Goal: Find specific page/section: Find specific page/section

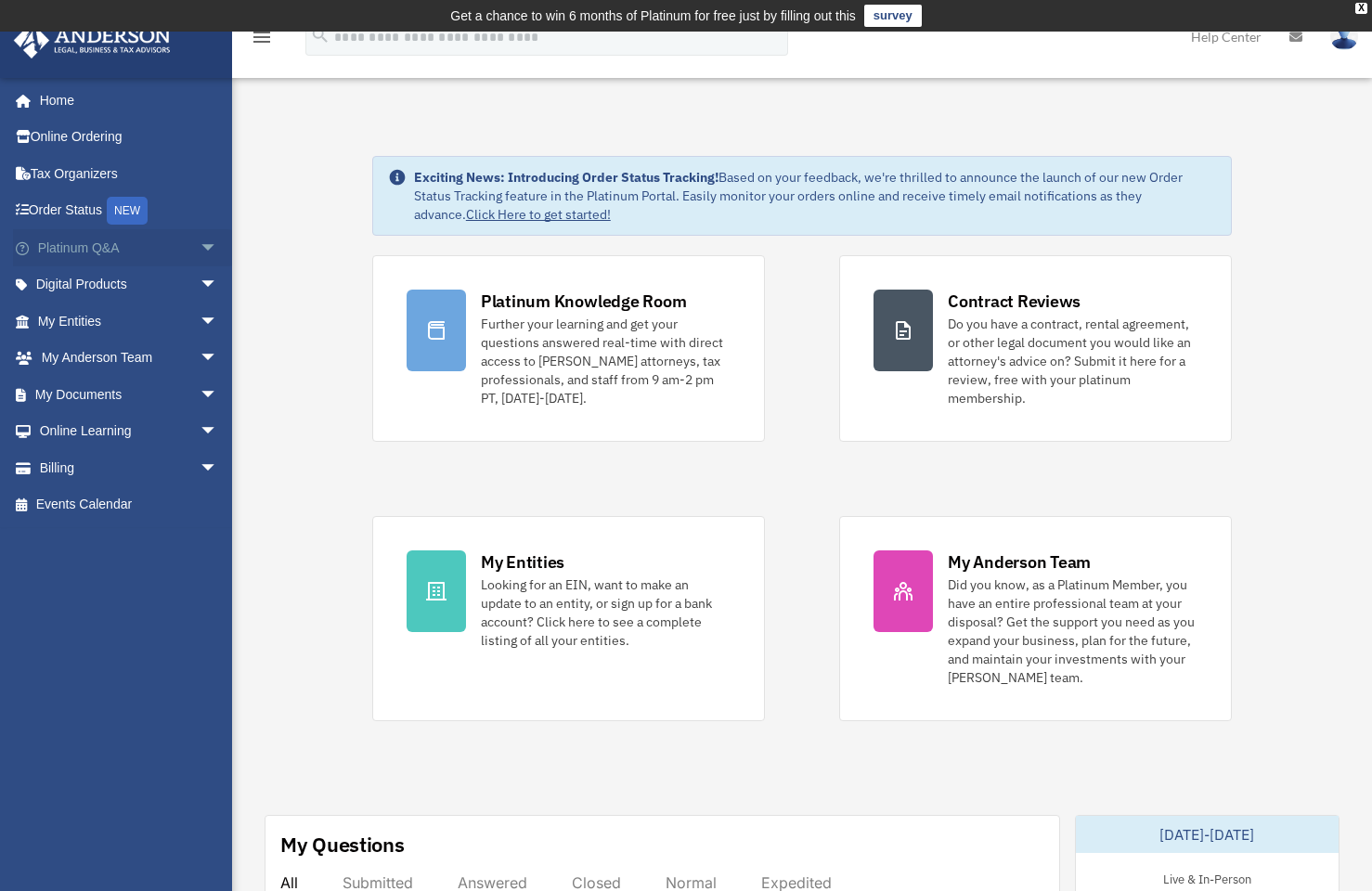
click at [131, 246] on link "Platinum Q&A arrow_drop_down" at bounding box center [130, 247] width 233 height 37
click at [200, 244] on span "arrow_drop_down" at bounding box center [218, 248] width 37 height 38
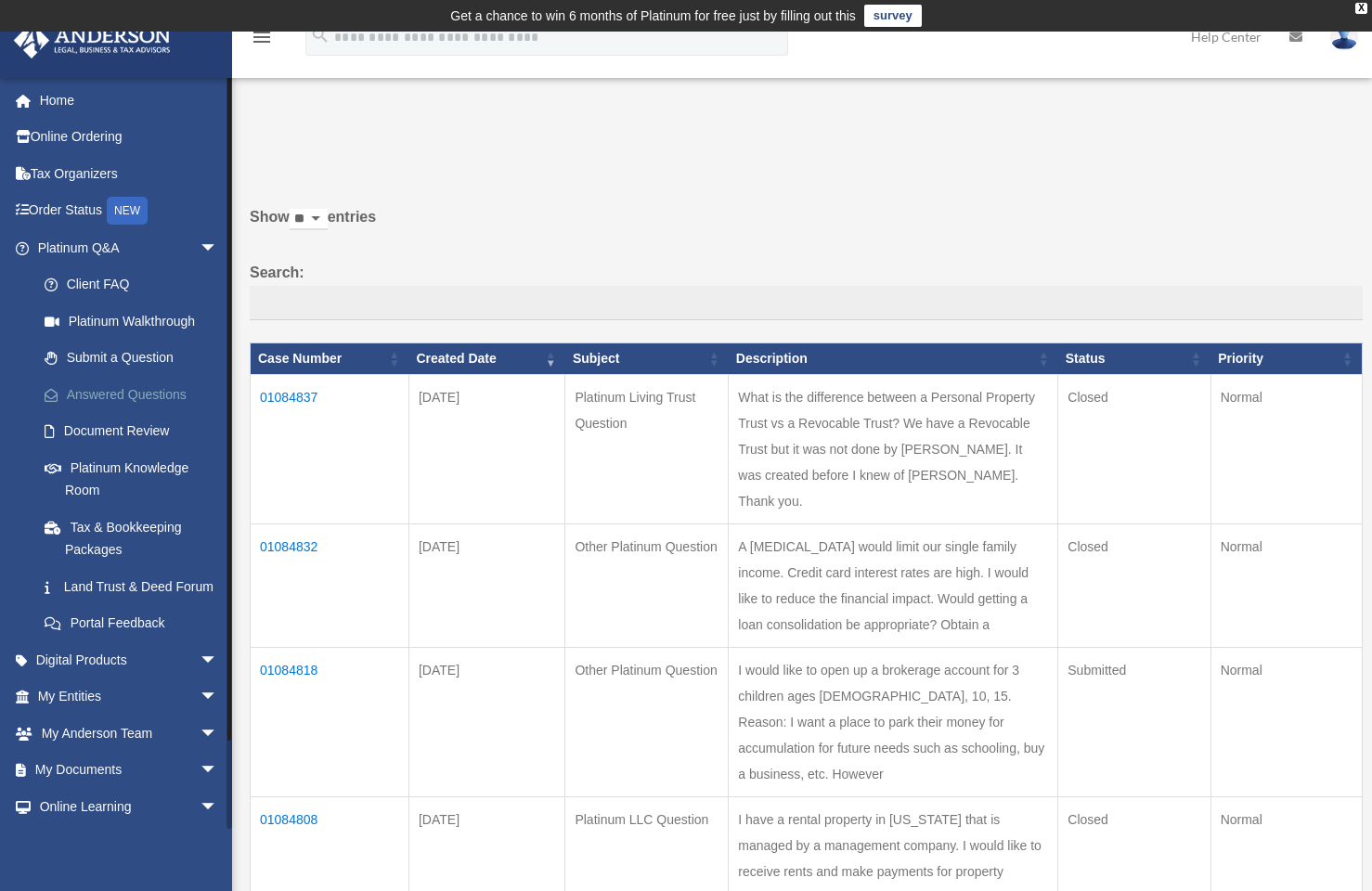
click at [138, 387] on link "Answered Questions" at bounding box center [136, 394] width 220 height 37
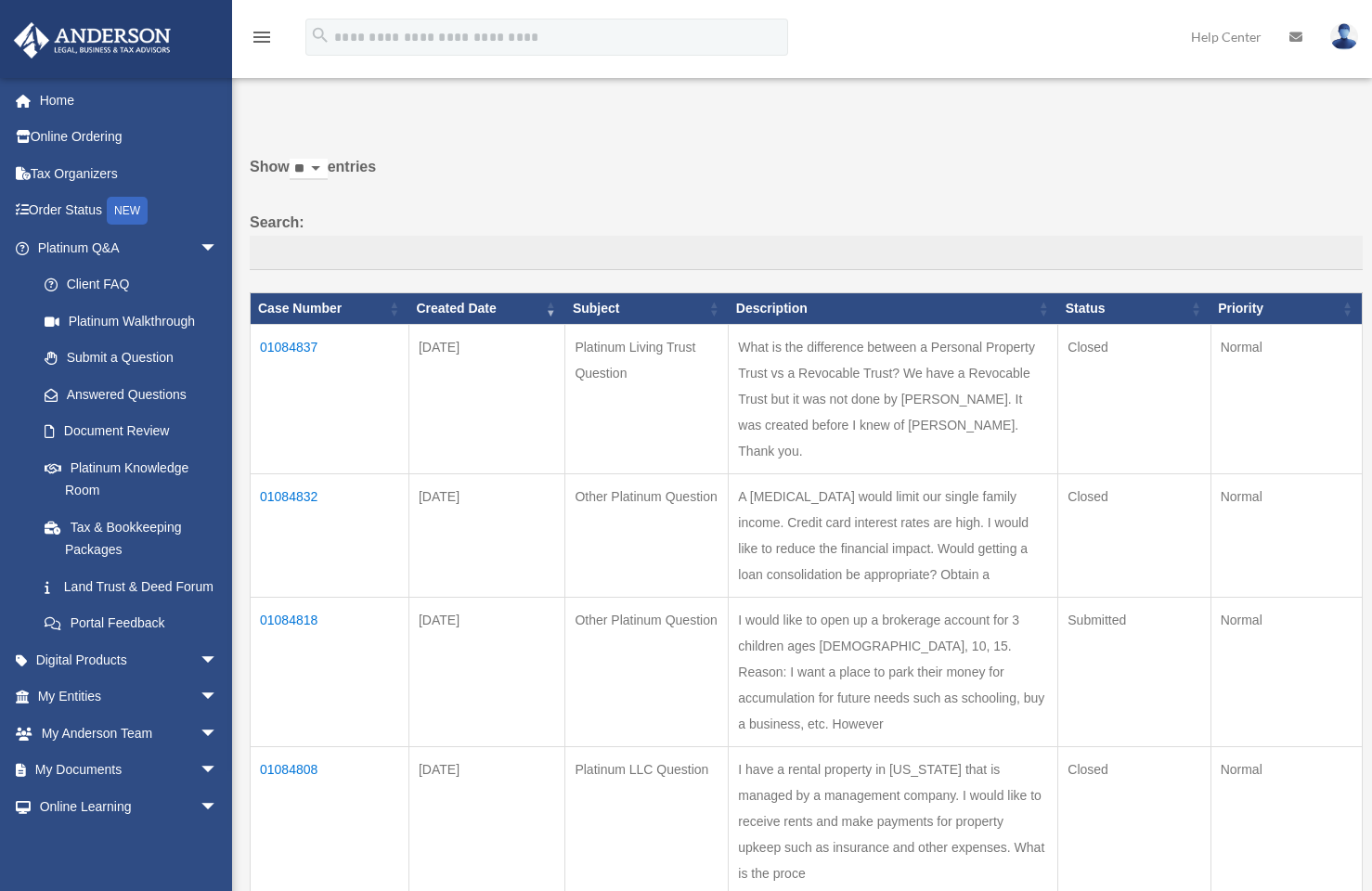
scroll to position [82, 0]
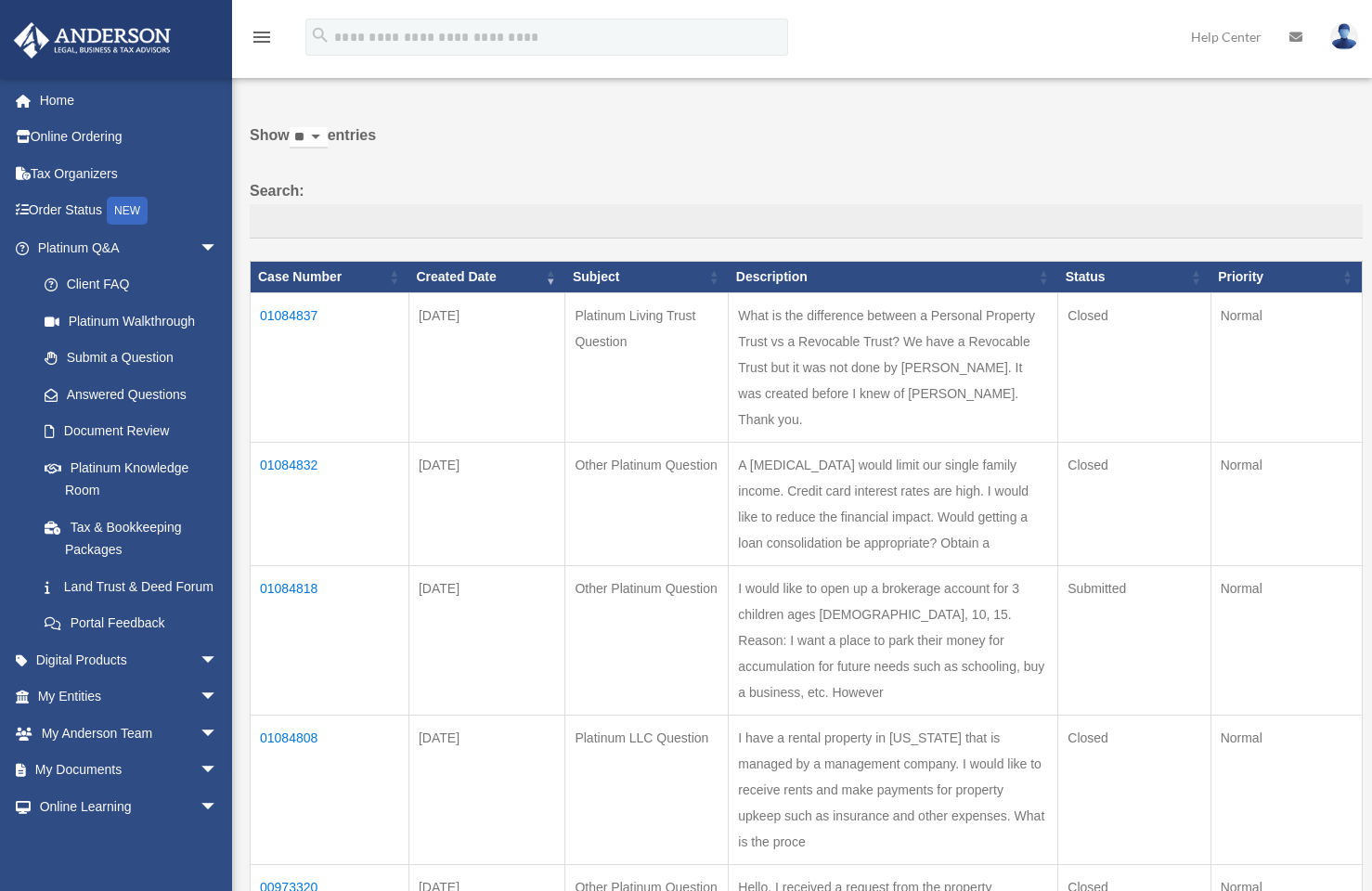
click at [306, 320] on td "01084837" at bounding box center [330, 367] width 159 height 149
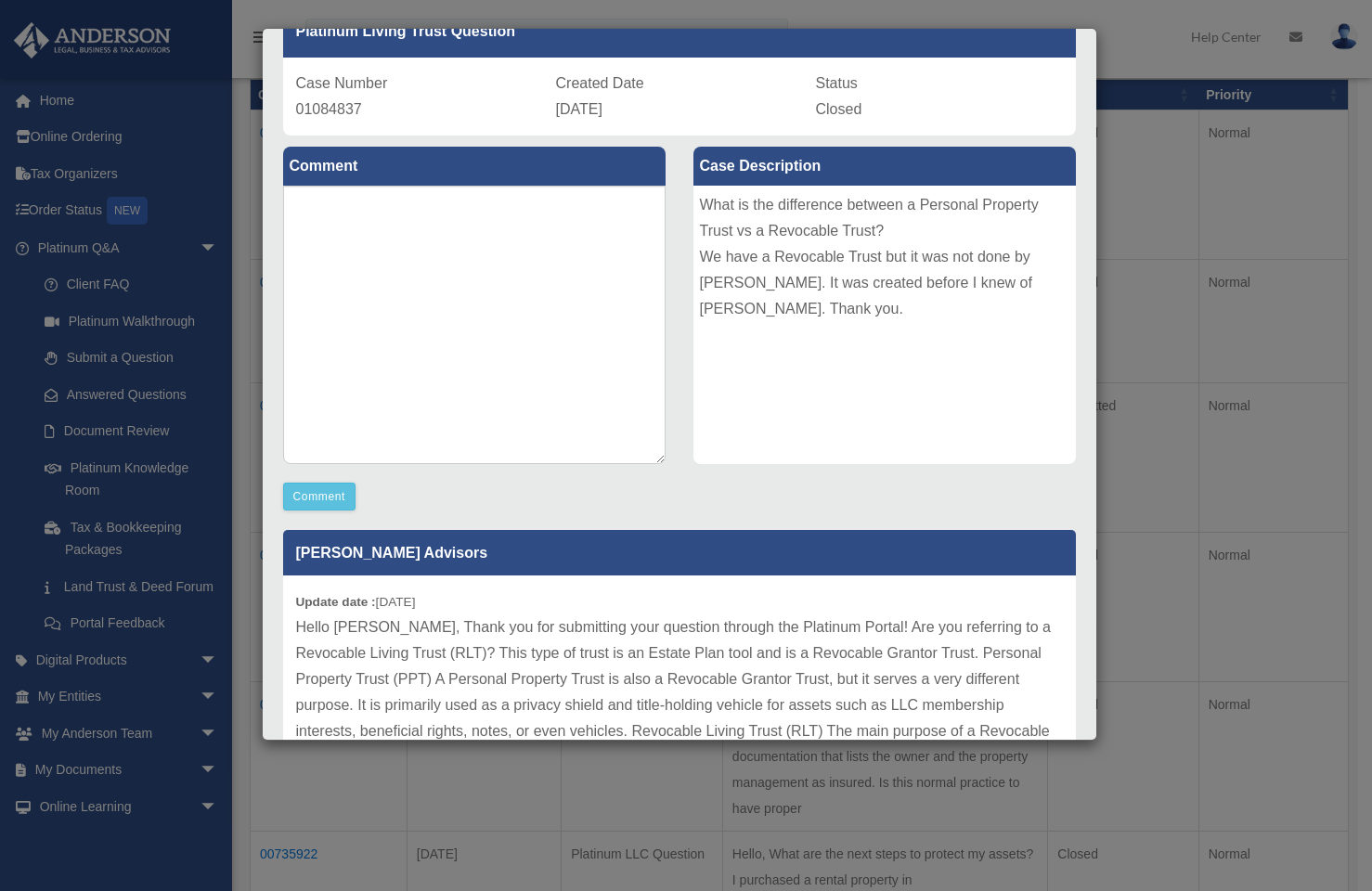
scroll to position [0, 0]
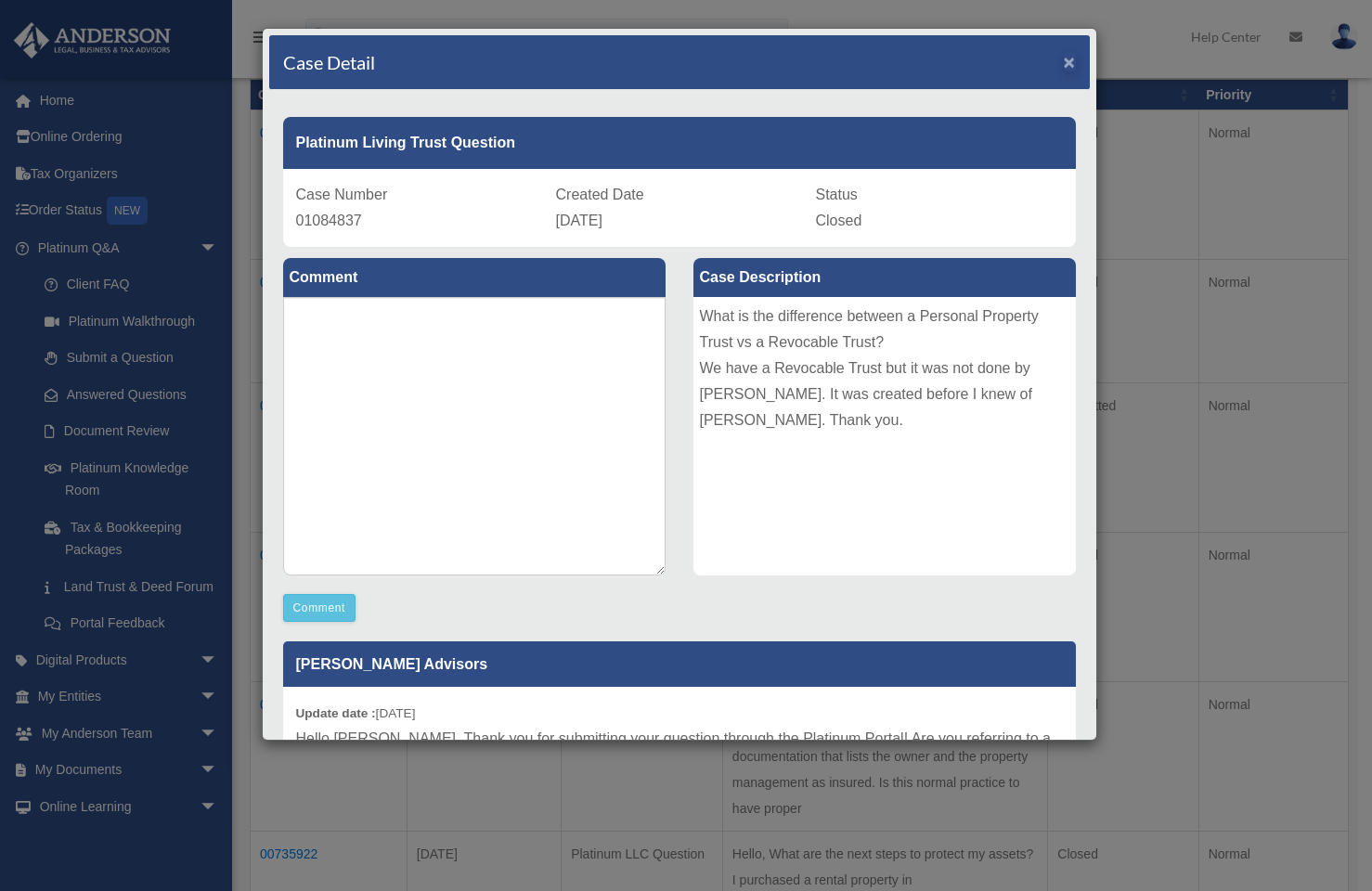
click at [1064, 64] on span "×" at bounding box center [1070, 61] width 12 height 21
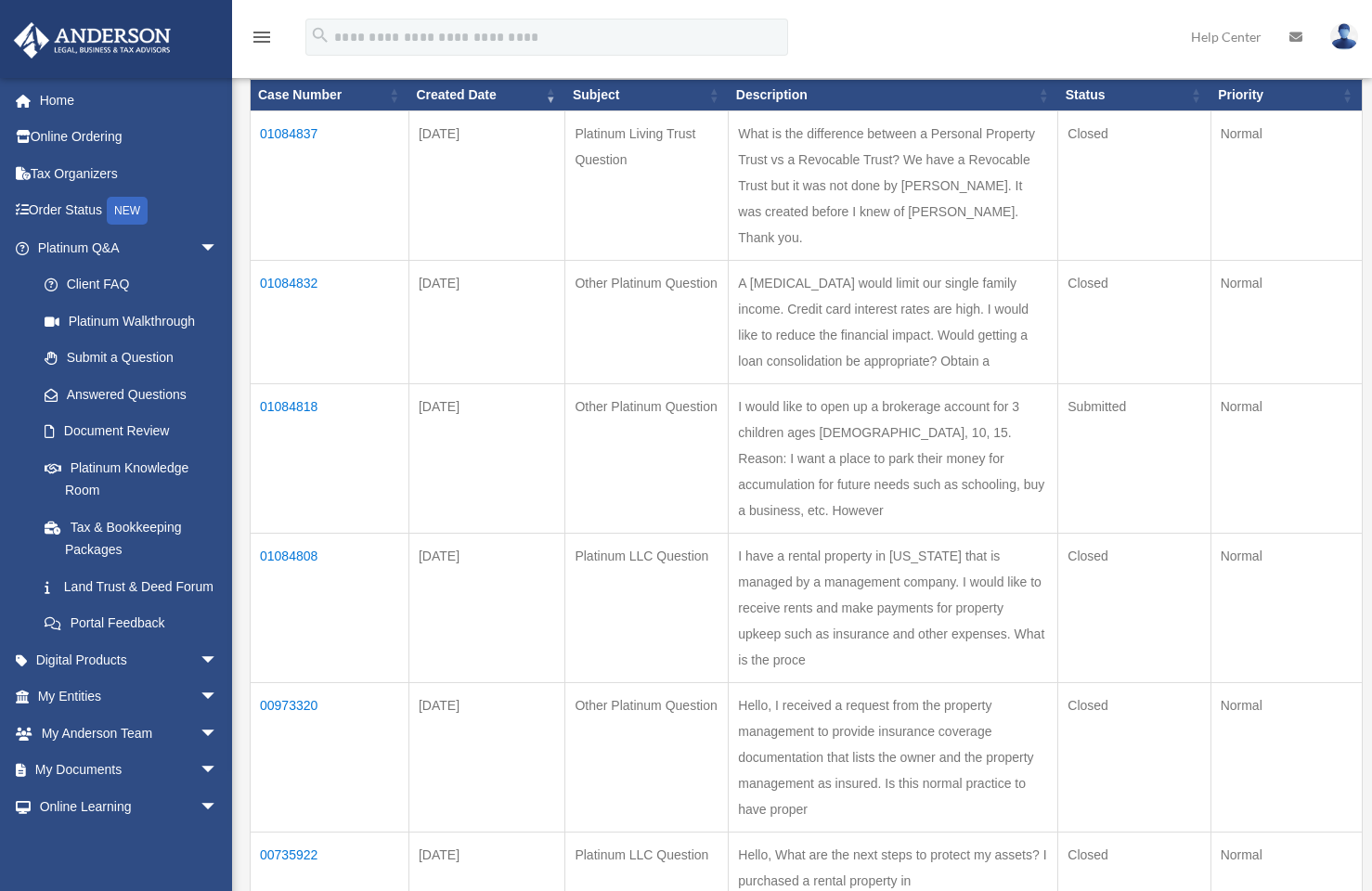
click at [290, 260] on td "01084832" at bounding box center [330, 321] width 159 height 123
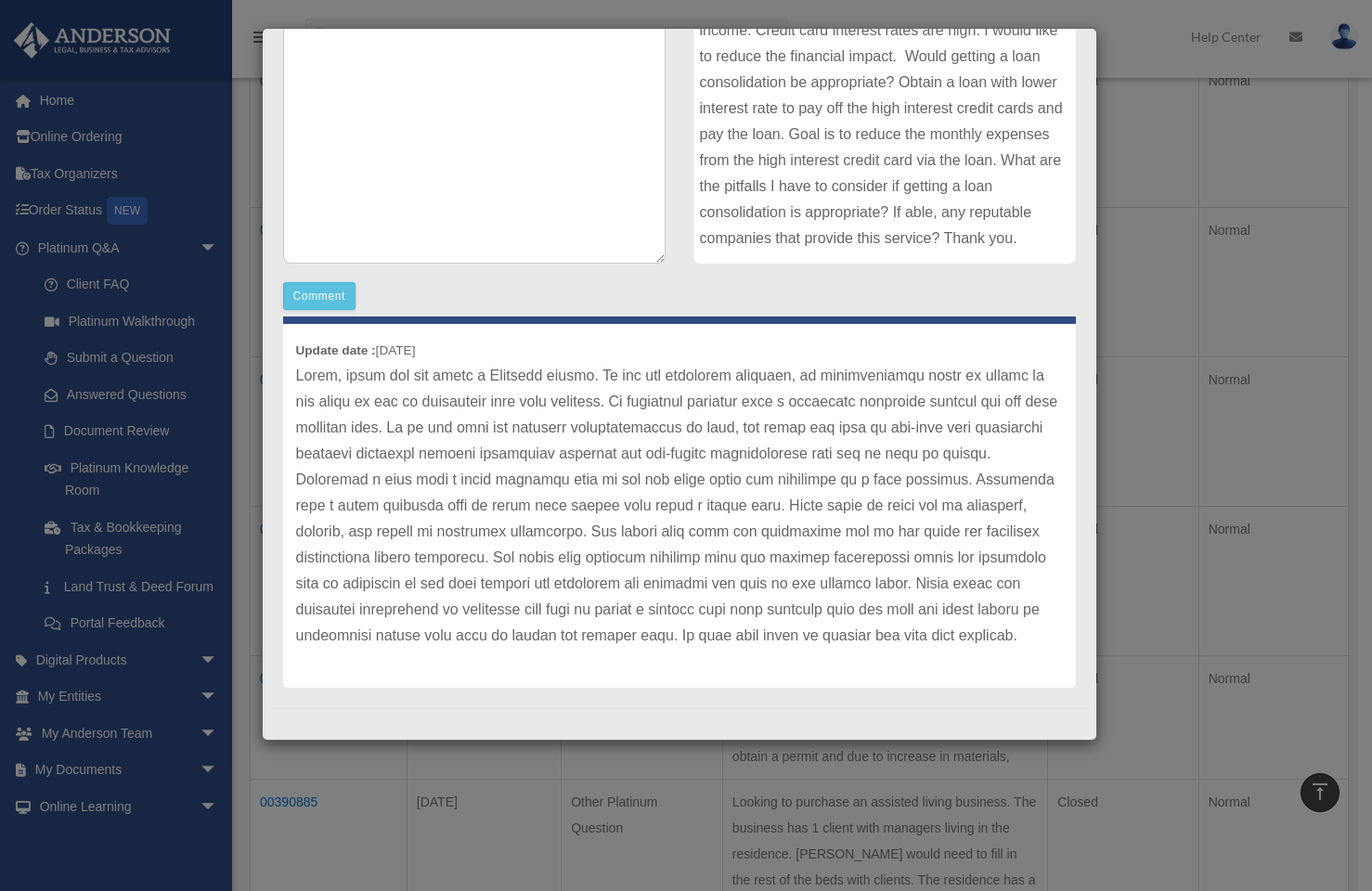
scroll to position [287, 0]
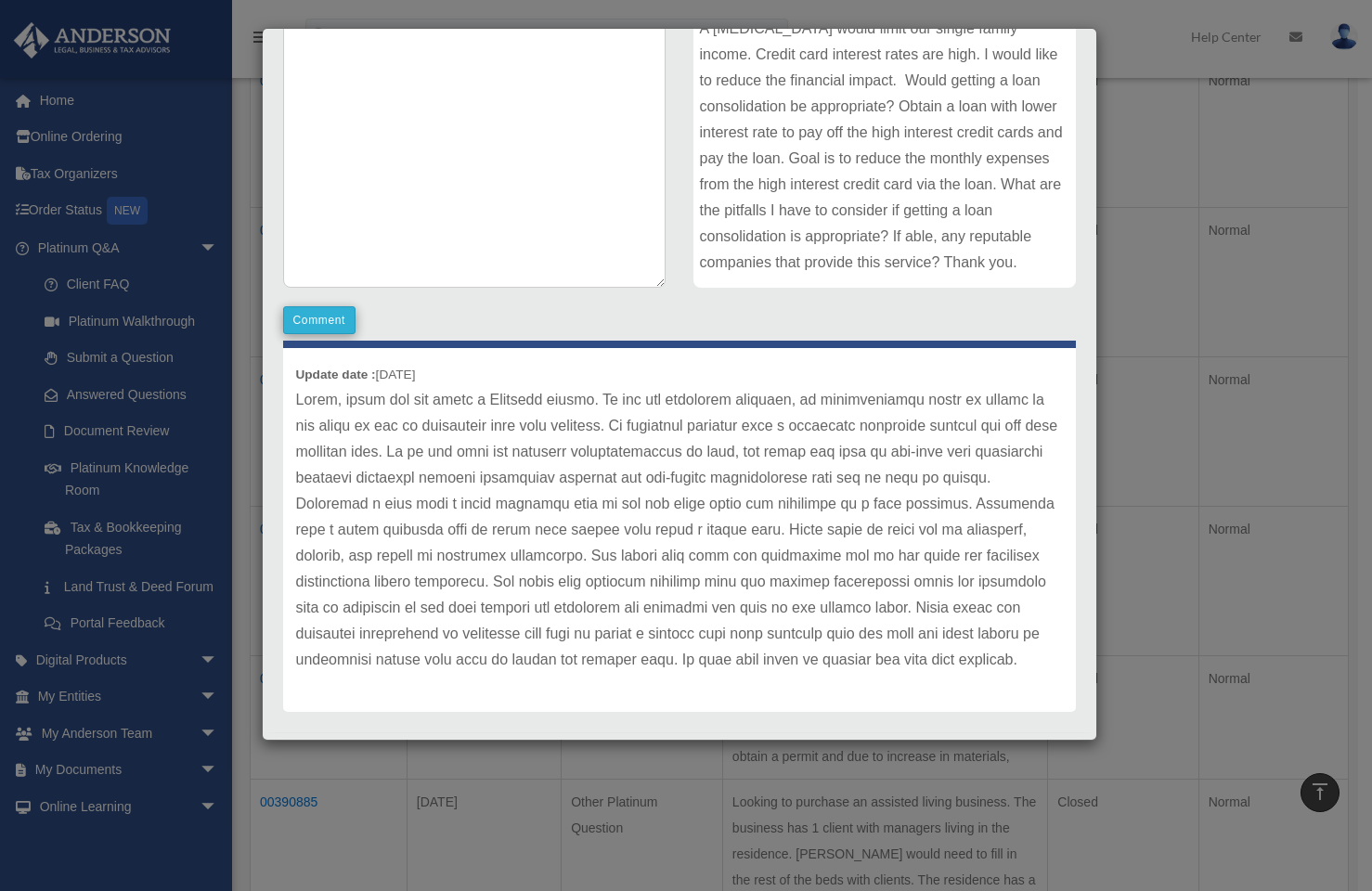
click at [310, 322] on button "Comment" at bounding box center [319, 320] width 74 height 28
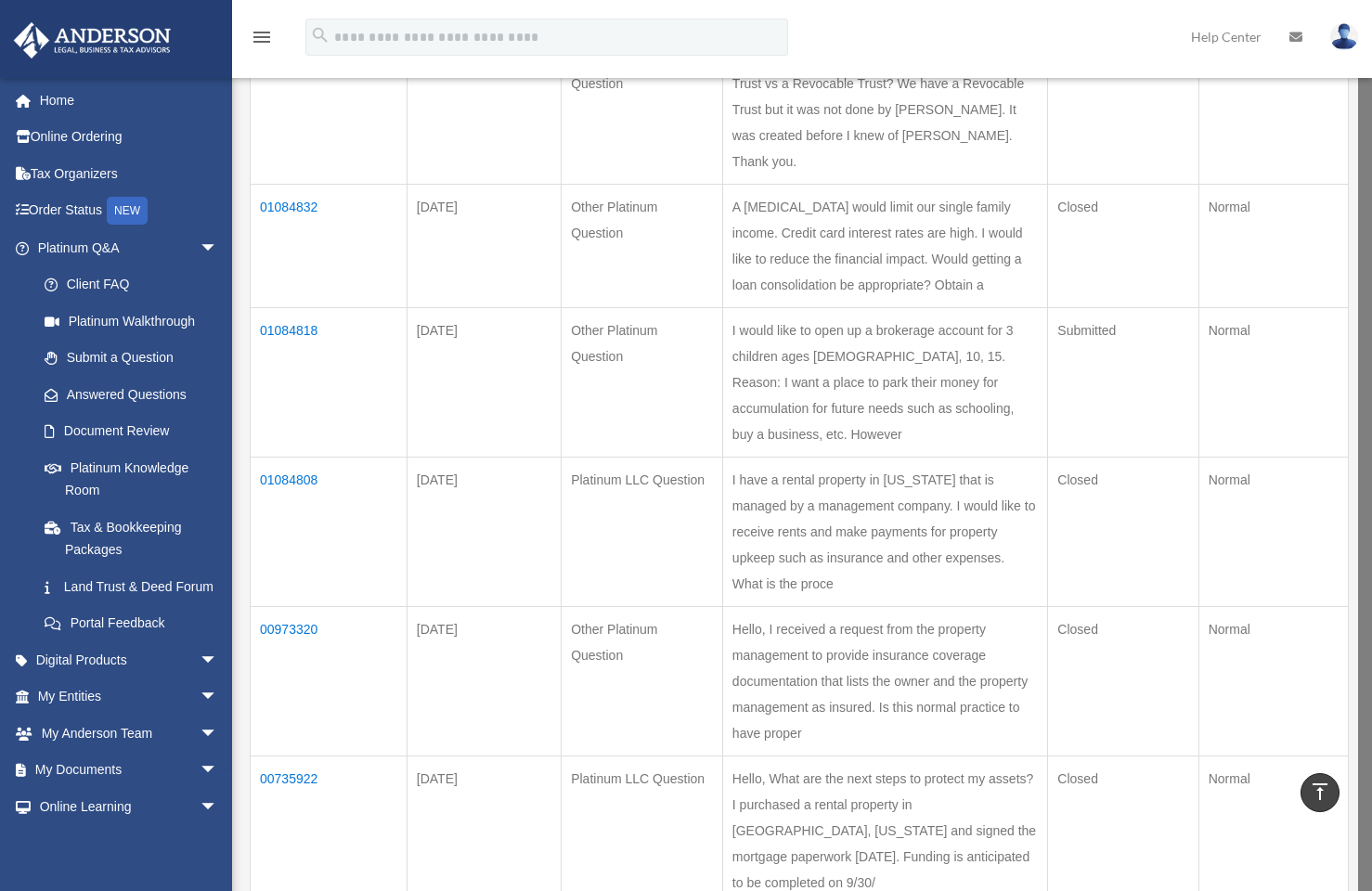
scroll to position [97, 0]
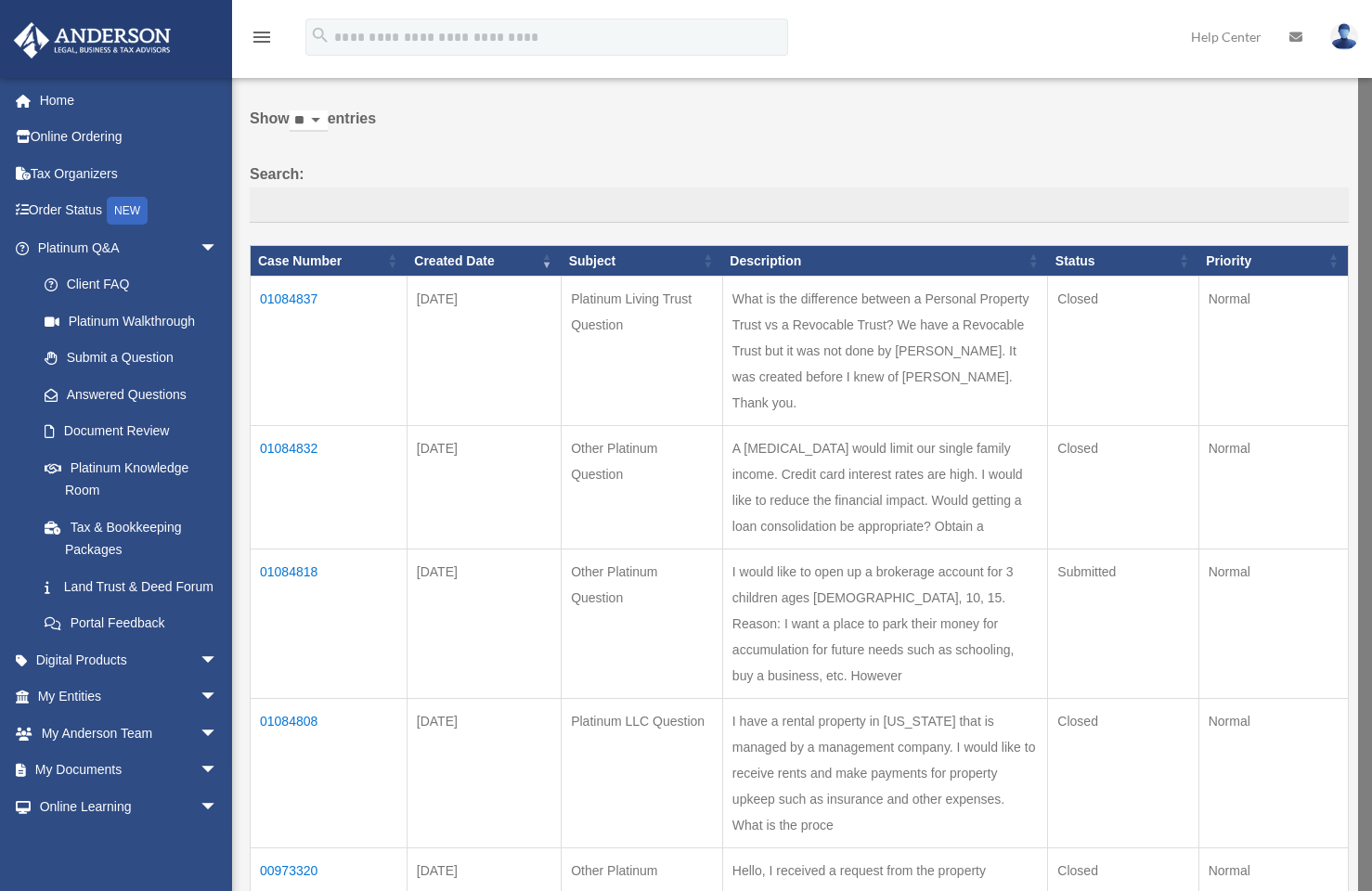
click at [297, 426] on td "01084832" at bounding box center [329, 487] width 157 height 123
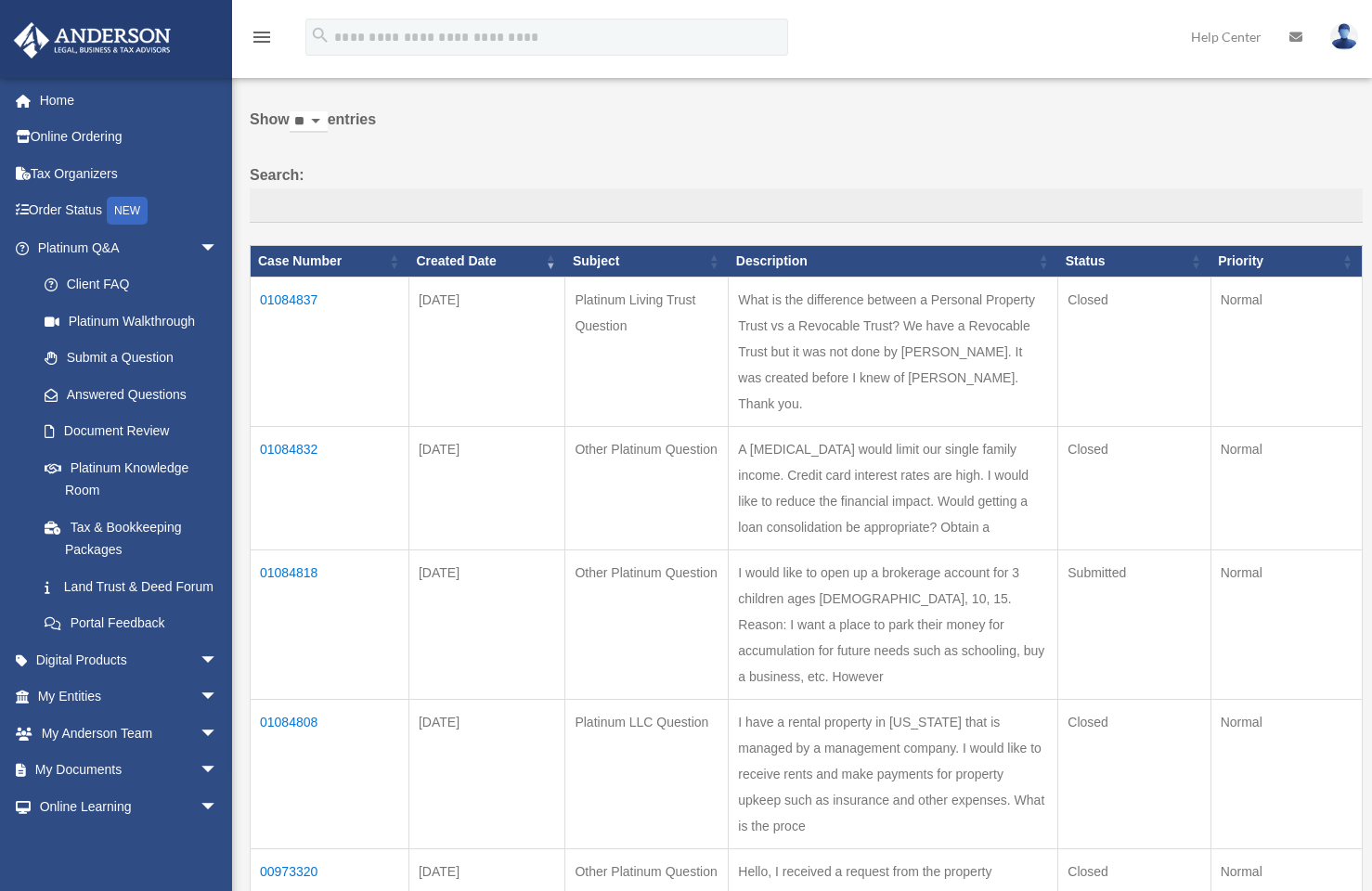
click at [308, 426] on td "01084832" at bounding box center [330, 487] width 159 height 123
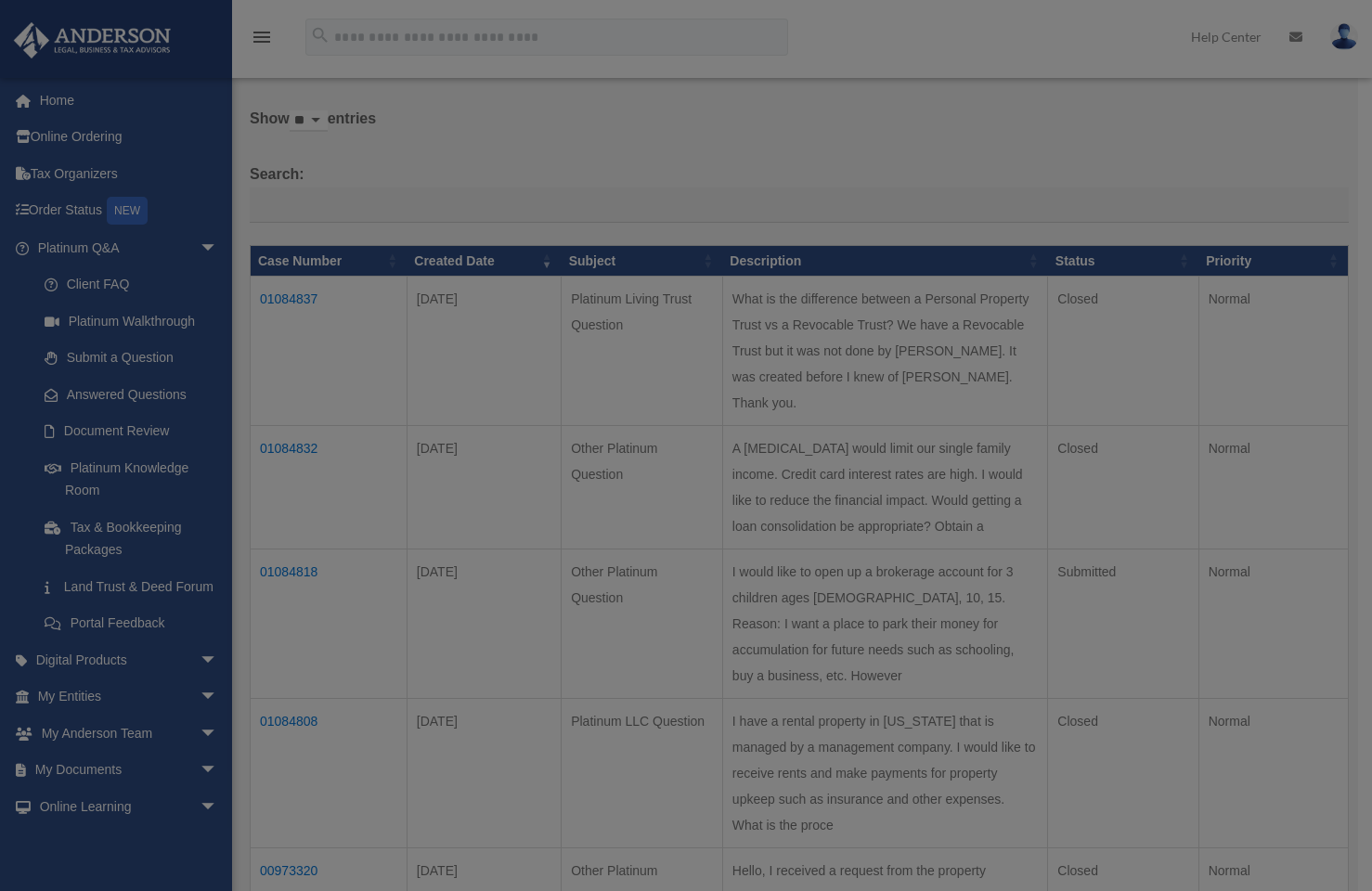
scroll to position [0, 0]
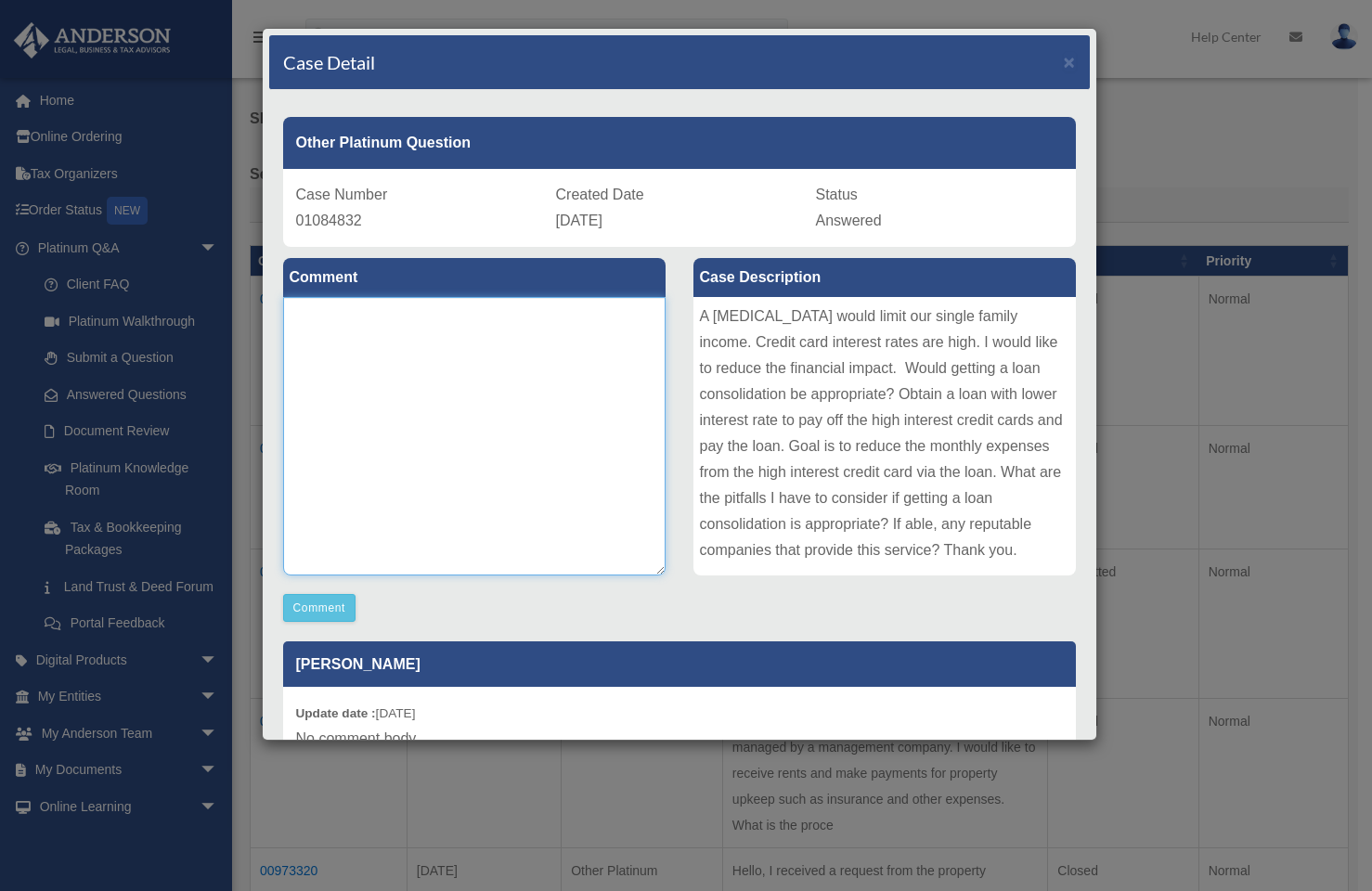
click at [337, 354] on textarea at bounding box center [474, 436] width 382 height 279
type textarea "**********"
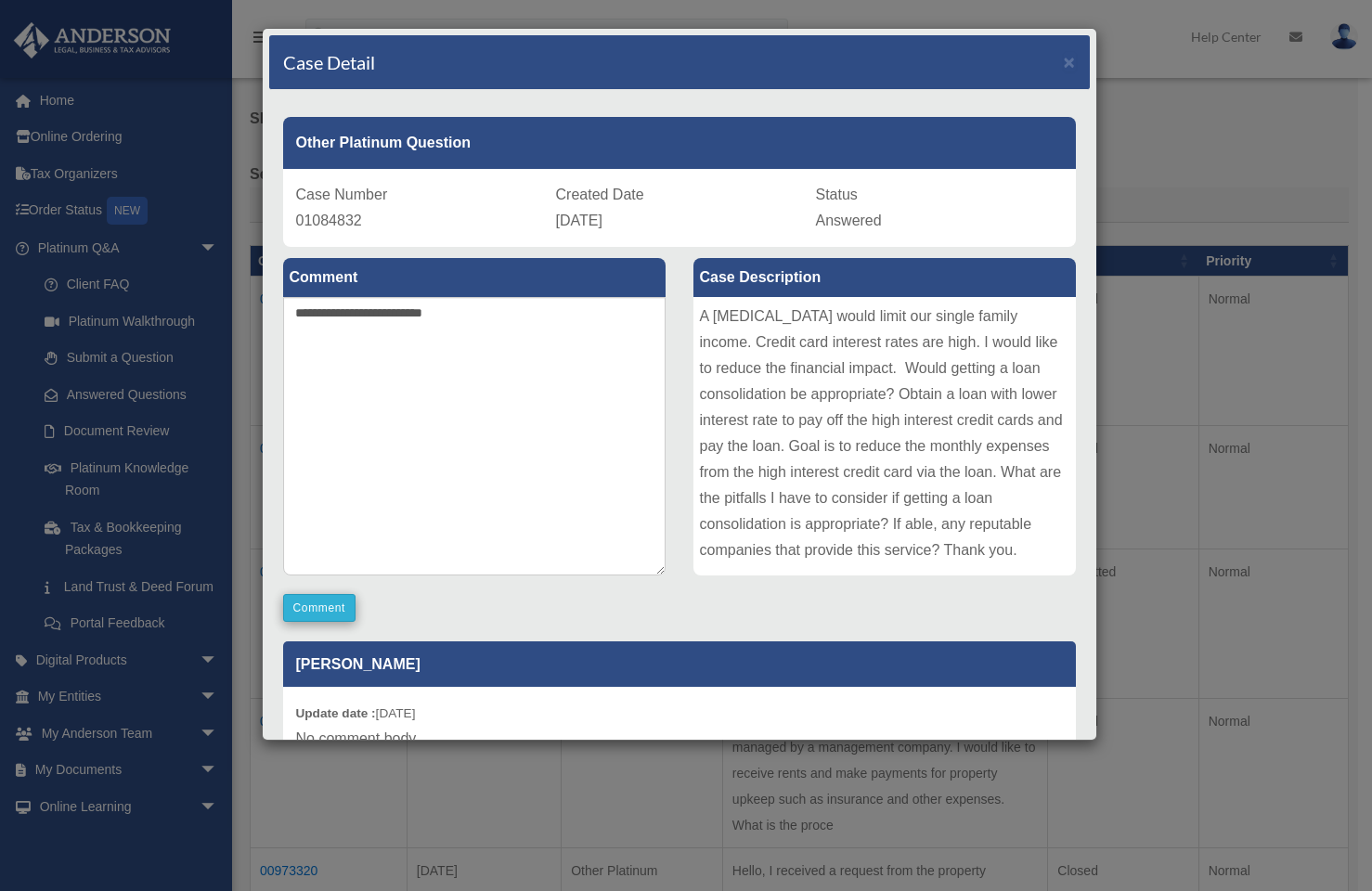
click at [301, 607] on button "Comment" at bounding box center [319, 607] width 74 height 28
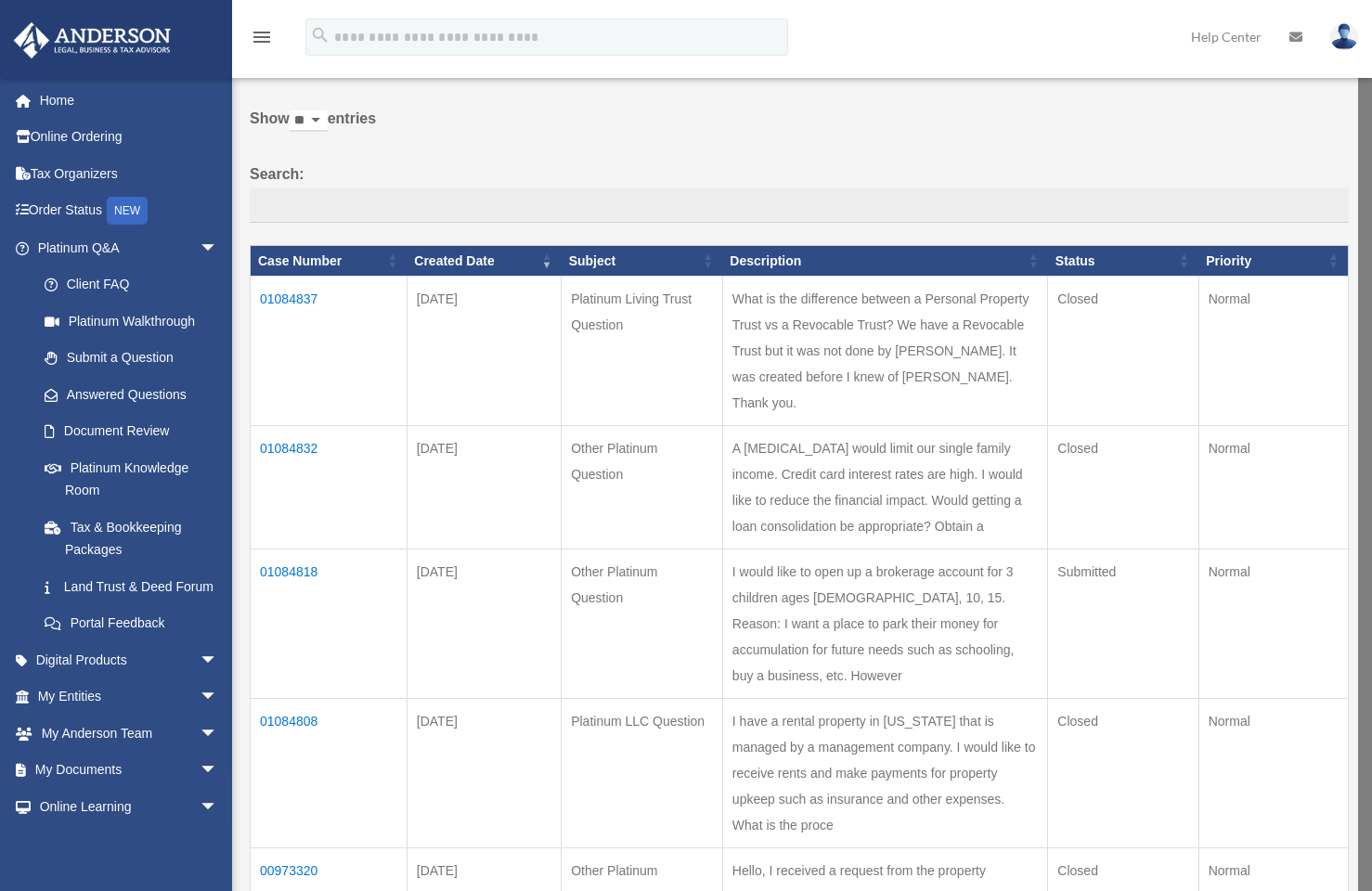
click at [293, 313] on td "01084837" at bounding box center [329, 351] width 157 height 149
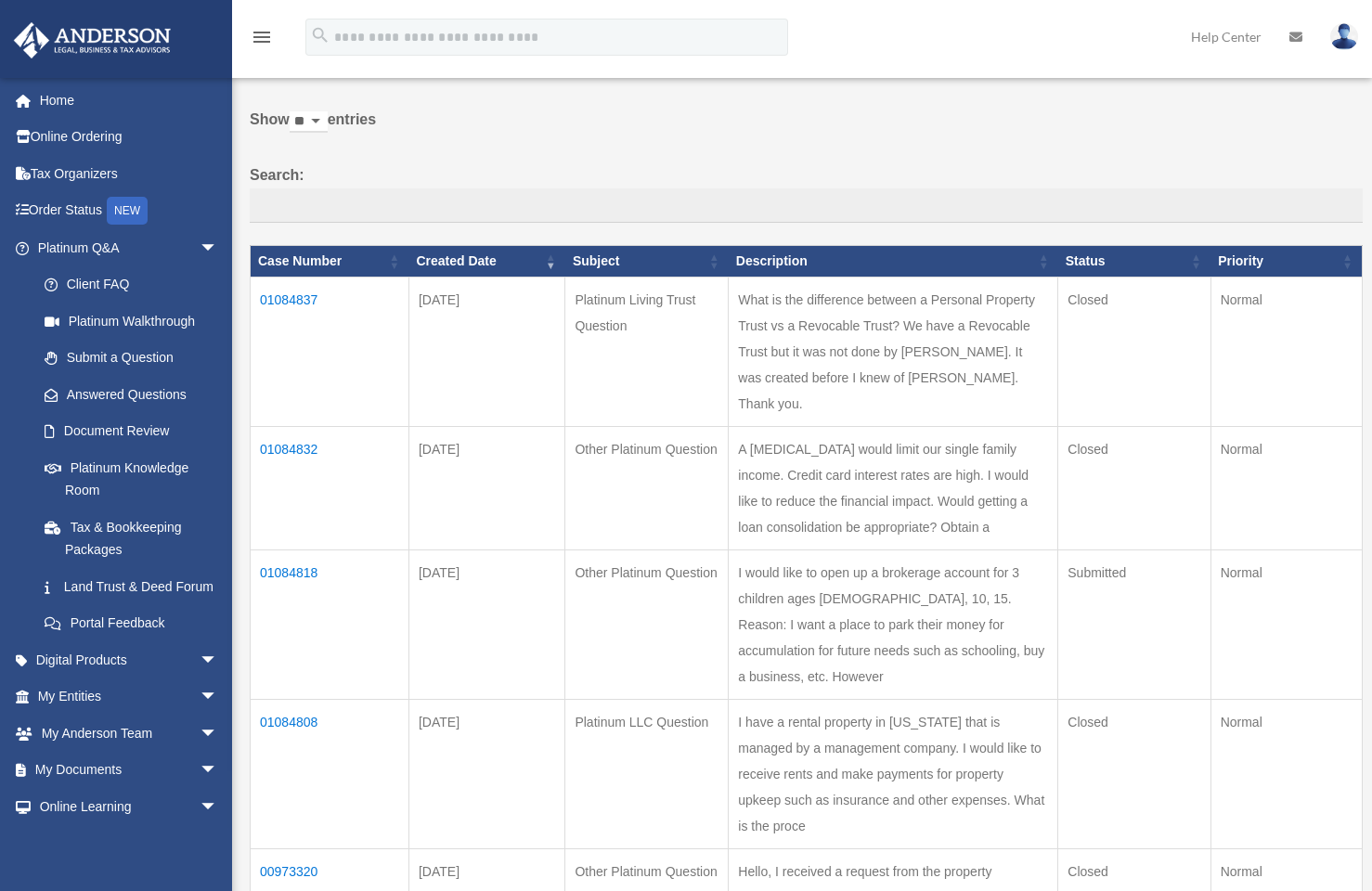
click at [297, 310] on td "01084837" at bounding box center [330, 351] width 159 height 149
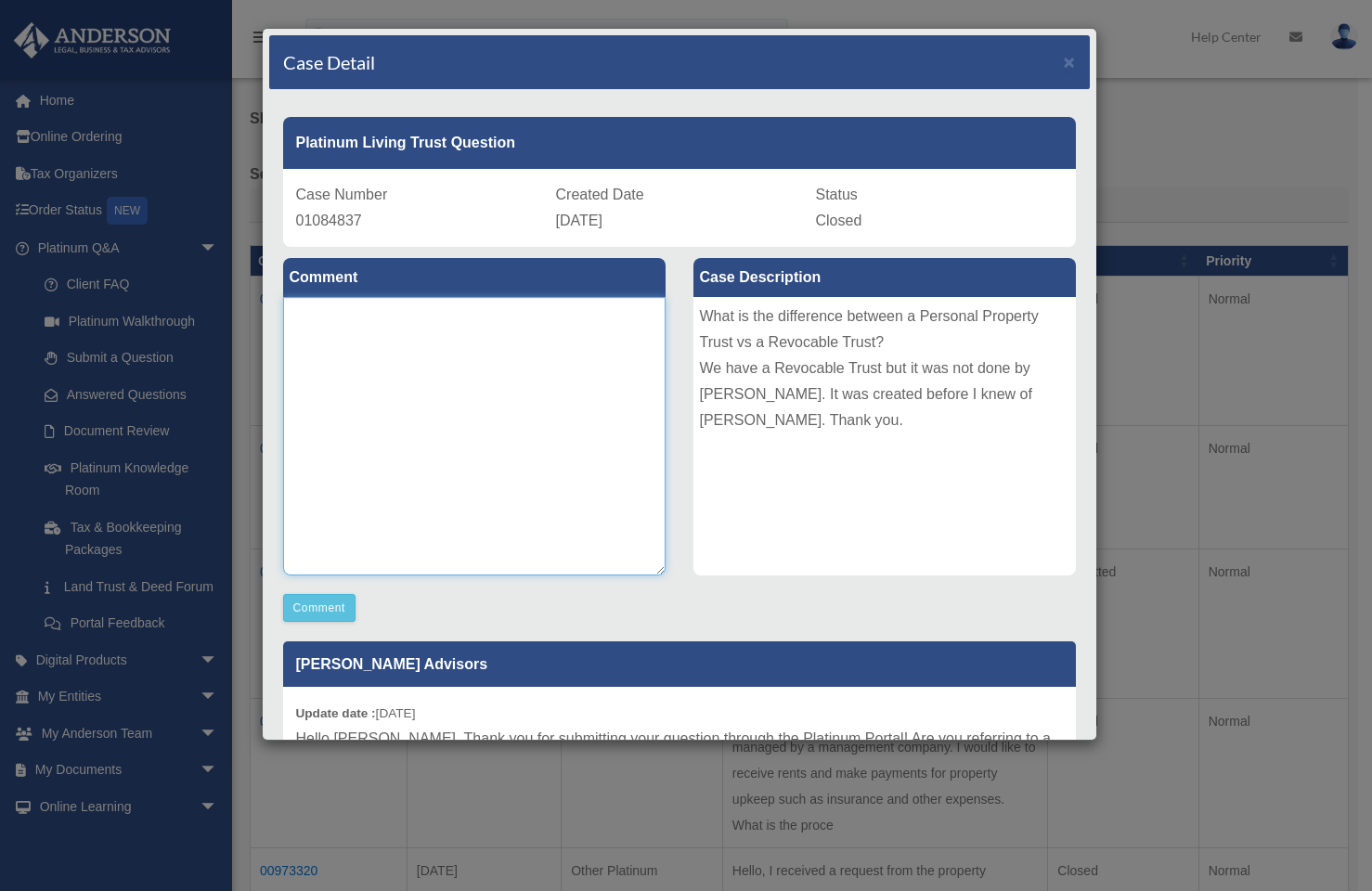
click at [398, 324] on textarea at bounding box center [474, 436] width 382 height 279
type textarea "**********"
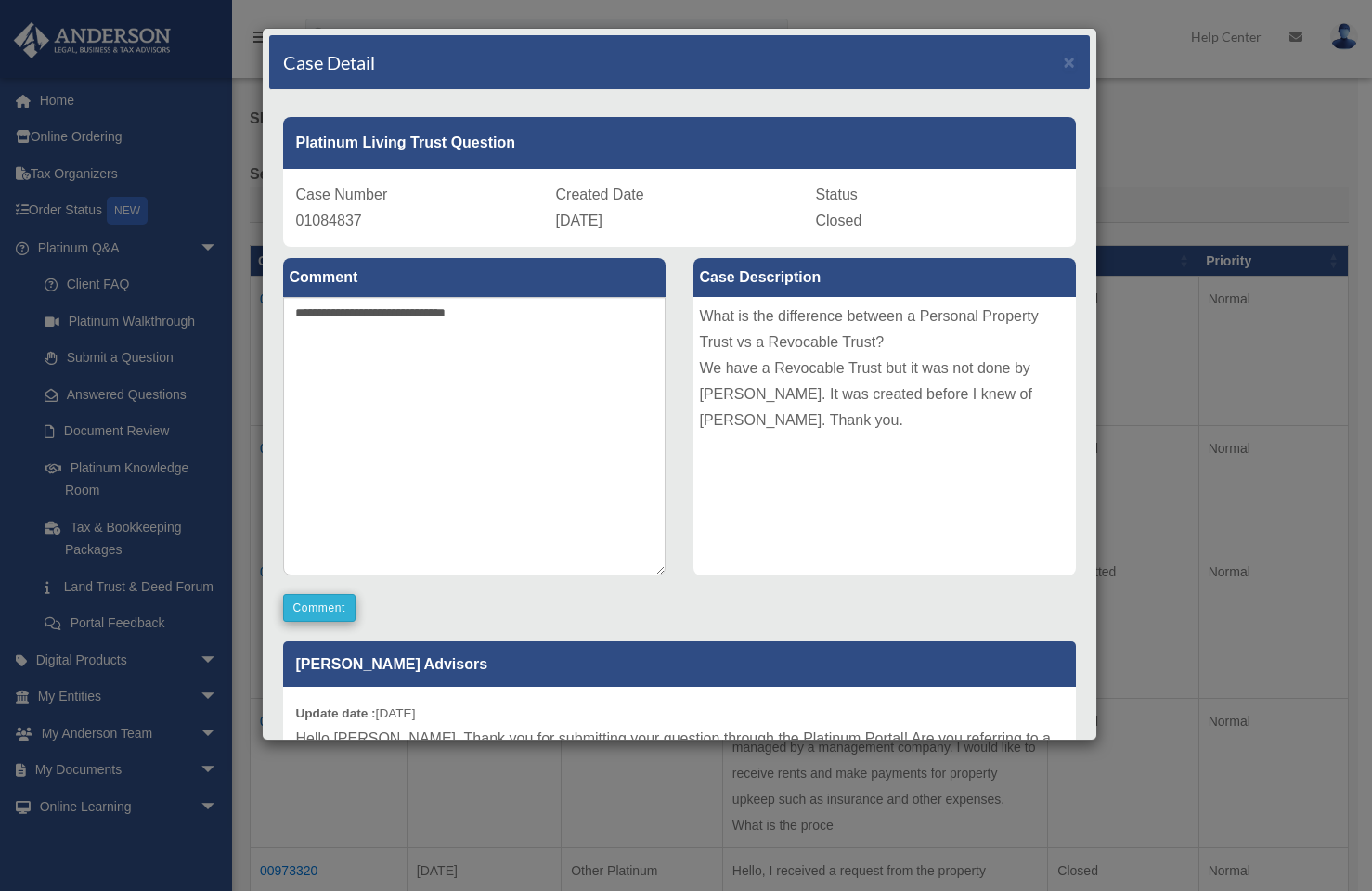
click at [299, 608] on button "Comment" at bounding box center [319, 607] width 74 height 28
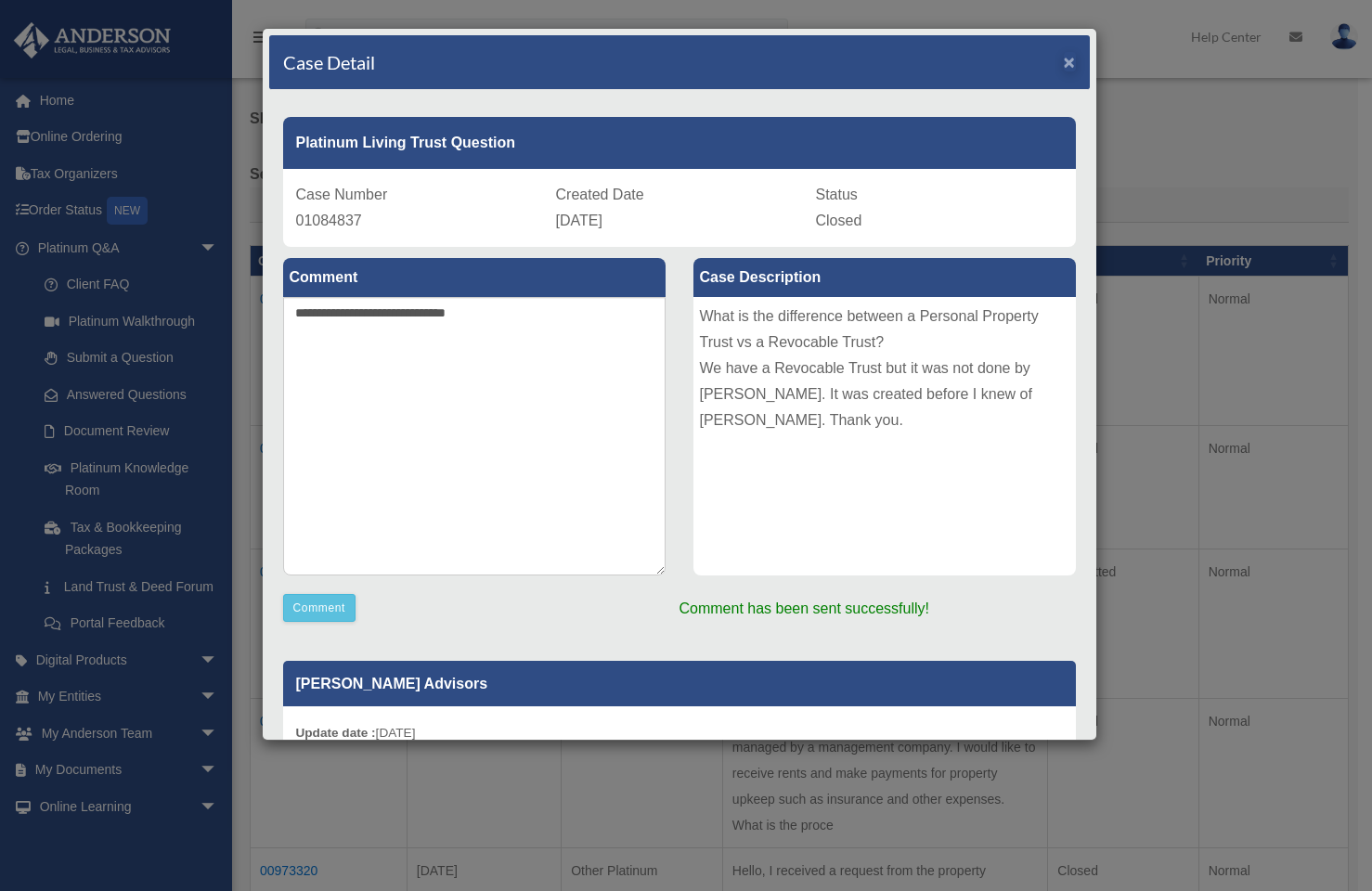
click at [1064, 66] on span "×" at bounding box center [1070, 61] width 12 height 21
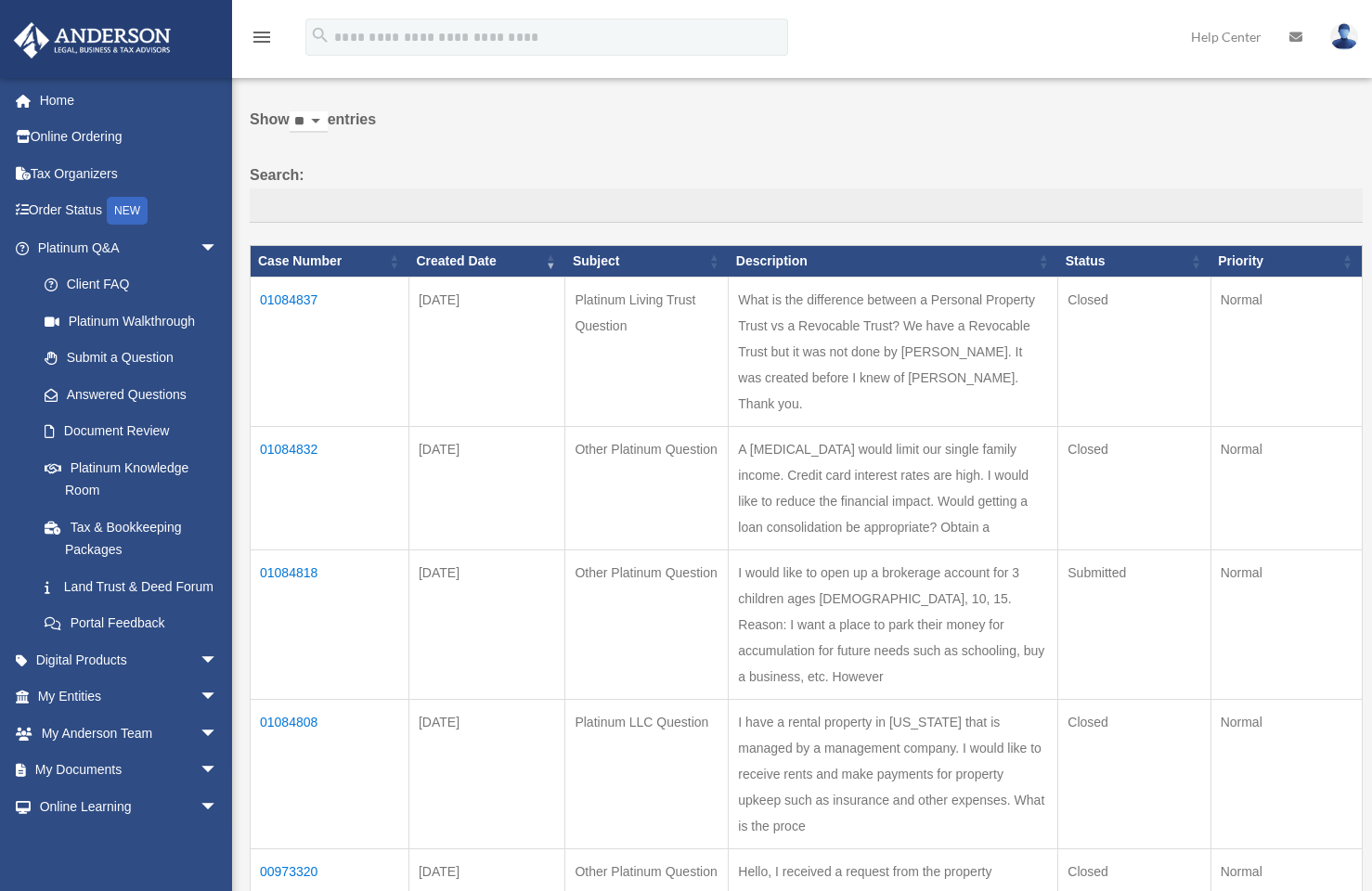
click at [308, 699] on td "01084808" at bounding box center [330, 774] width 159 height 149
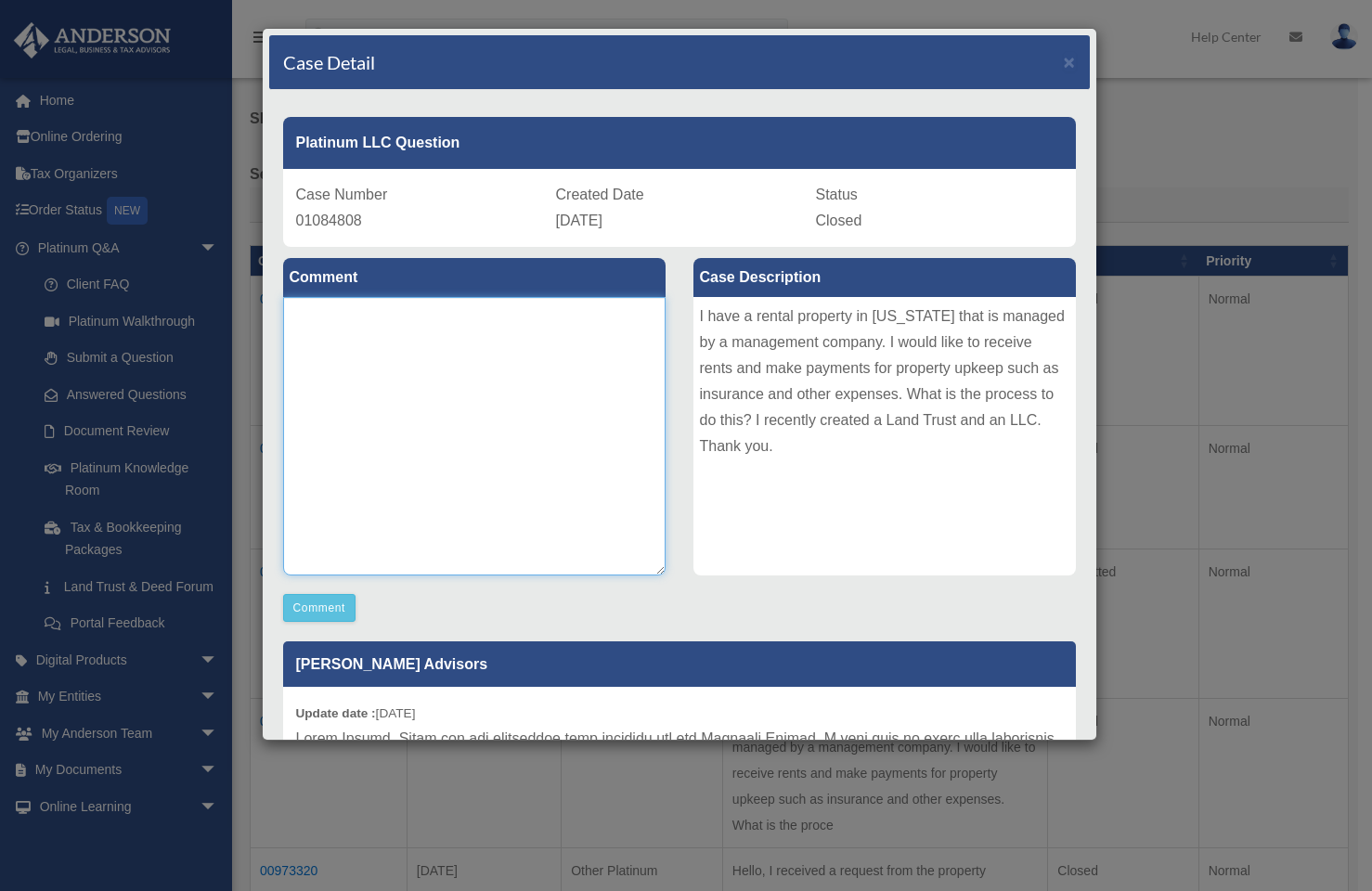
click at [468, 332] on textarea at bounding box center [474, 436] width 382 height 279
type textarea "**********"
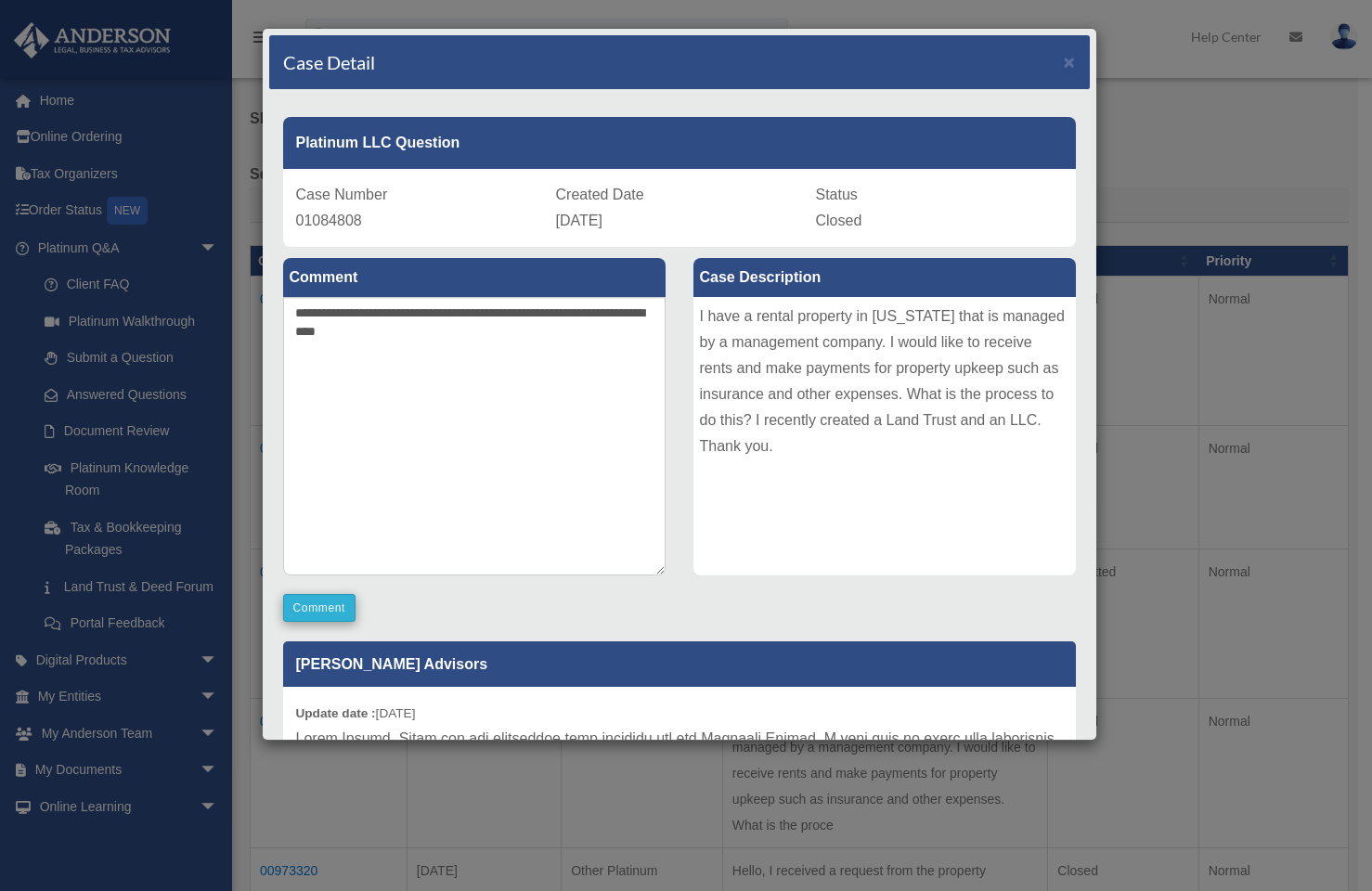
click at [345, 613] on button "Comment" at bounding box center [319, 607] width 74 height 28
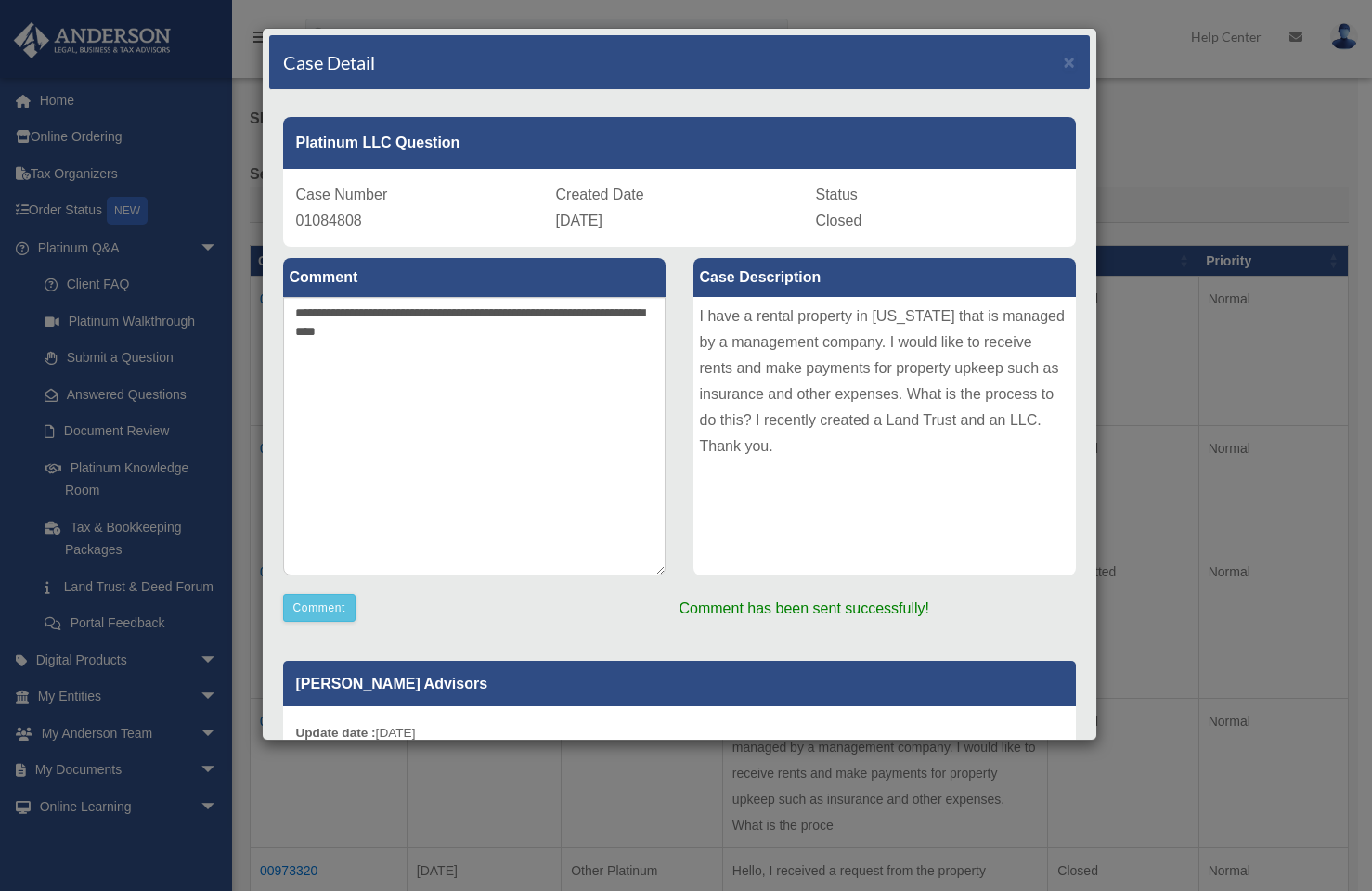
click at [1062, 59] on div "Case Detail ×" at bounding box center [679, 62] width 821 height 54
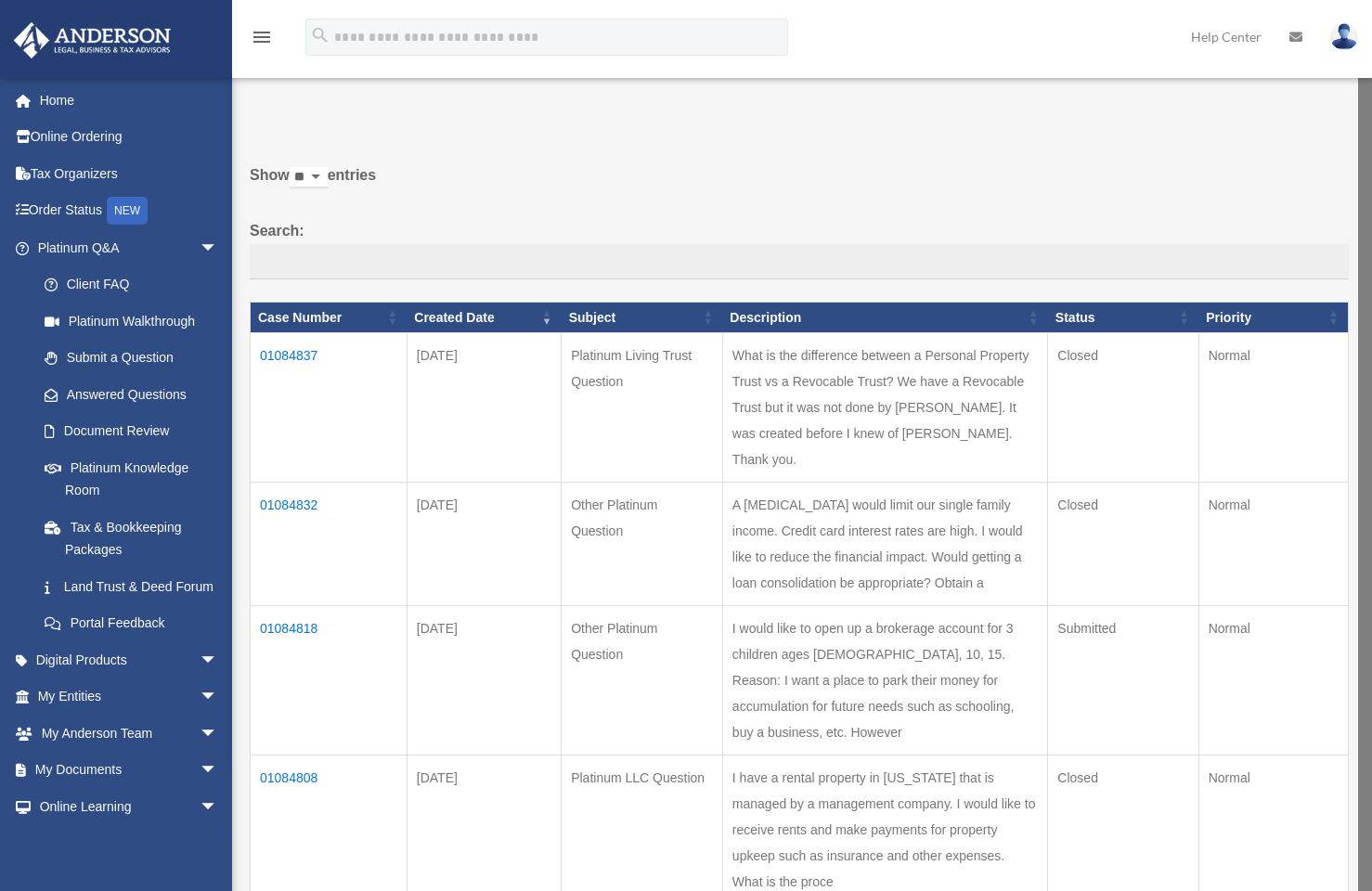
scroll to position [21, 0]
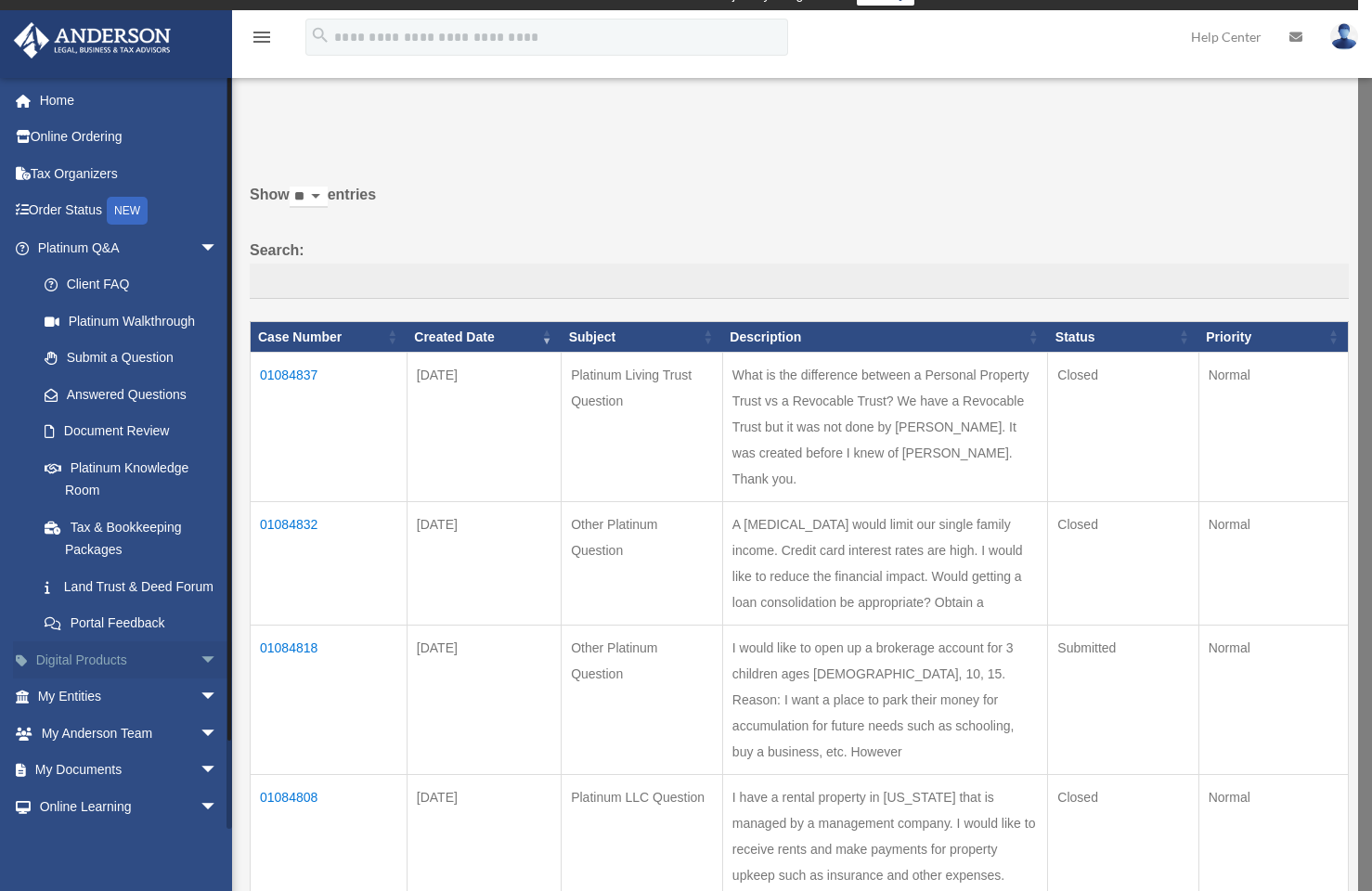
click at [169, 678] on link "Digital Products arrow_drop_down" at bounding box center [130, 659] width 233 height 37
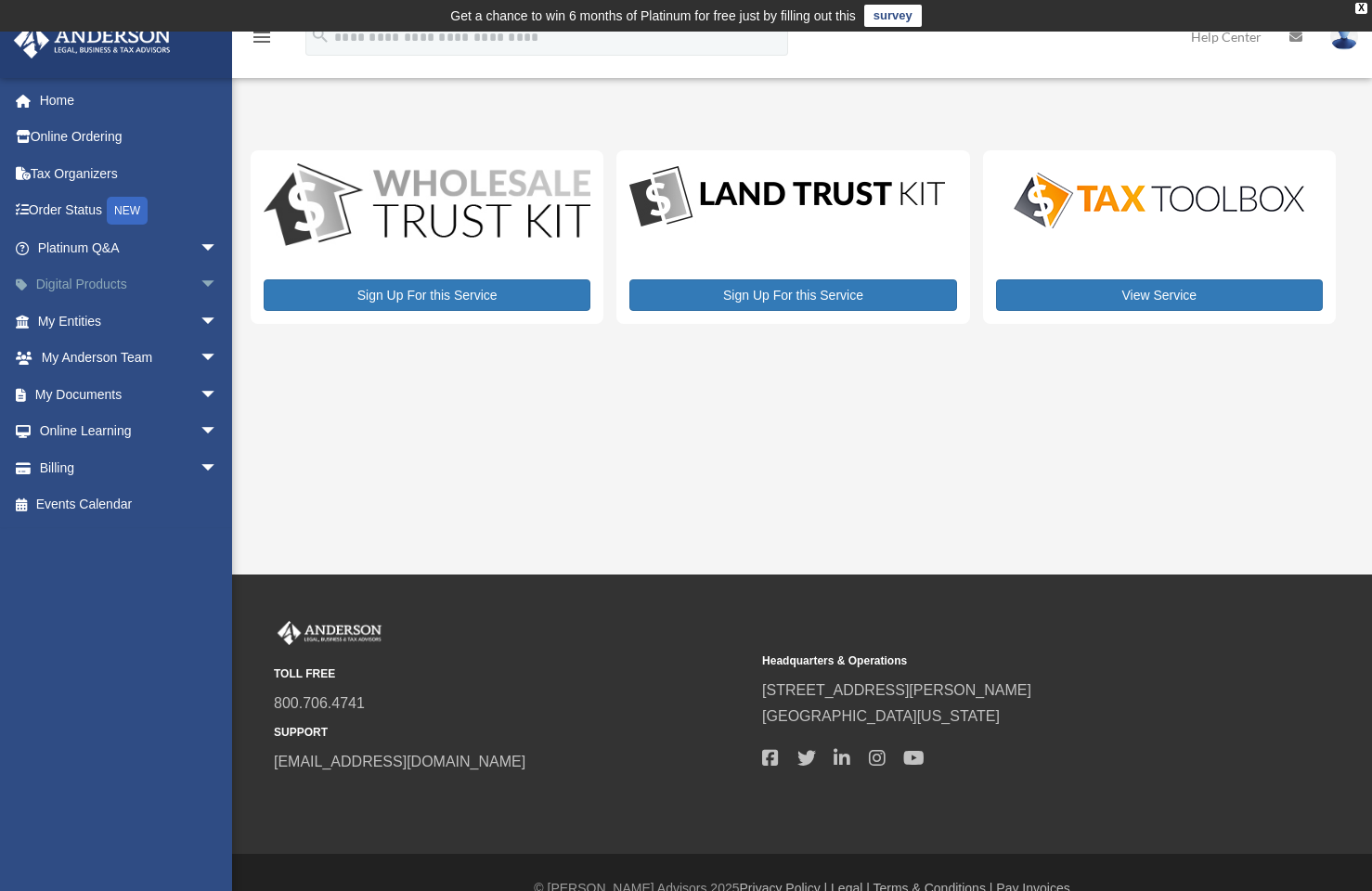
click at [200, 276] on span "arrow_drop_down" at bounding box center [218, 286] width 37 height 38
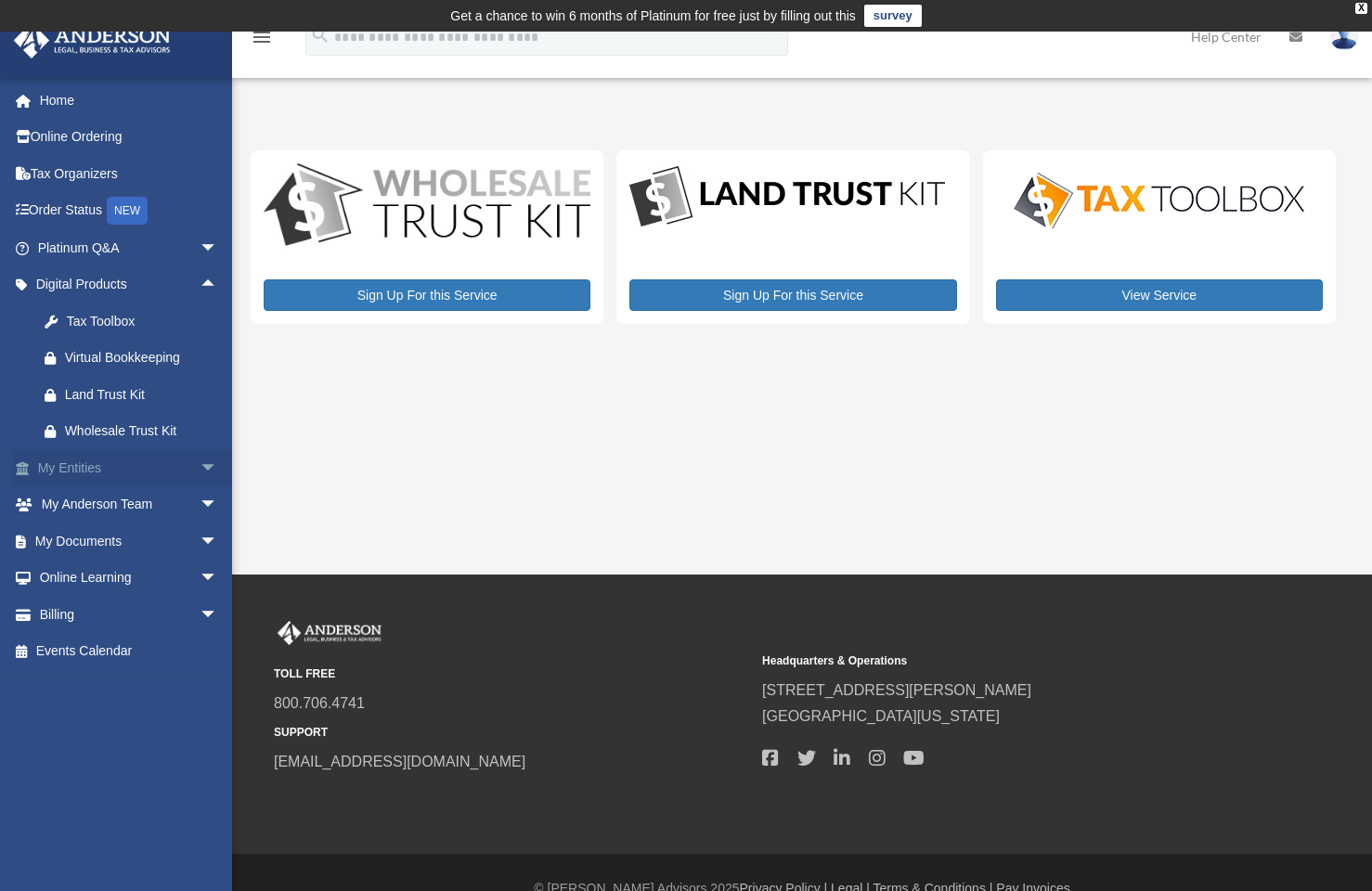
click at [200, 463] on span "arrow_drop_down" at bounding box center [218, 468] width 37 height 38
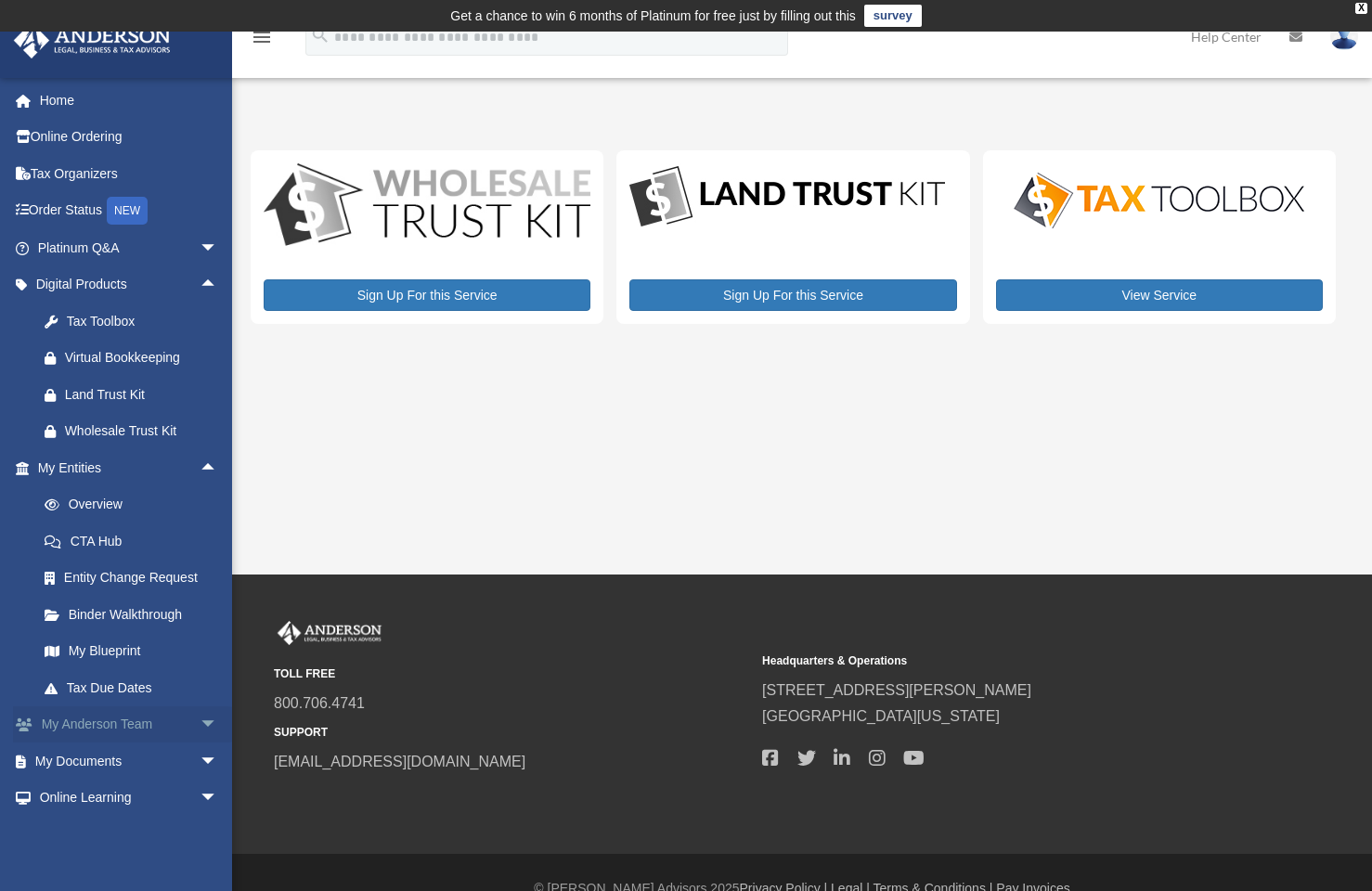
click at [200, 717] on span "arrow_drop_down" at bounding box center [218, 725] width 37 height 38
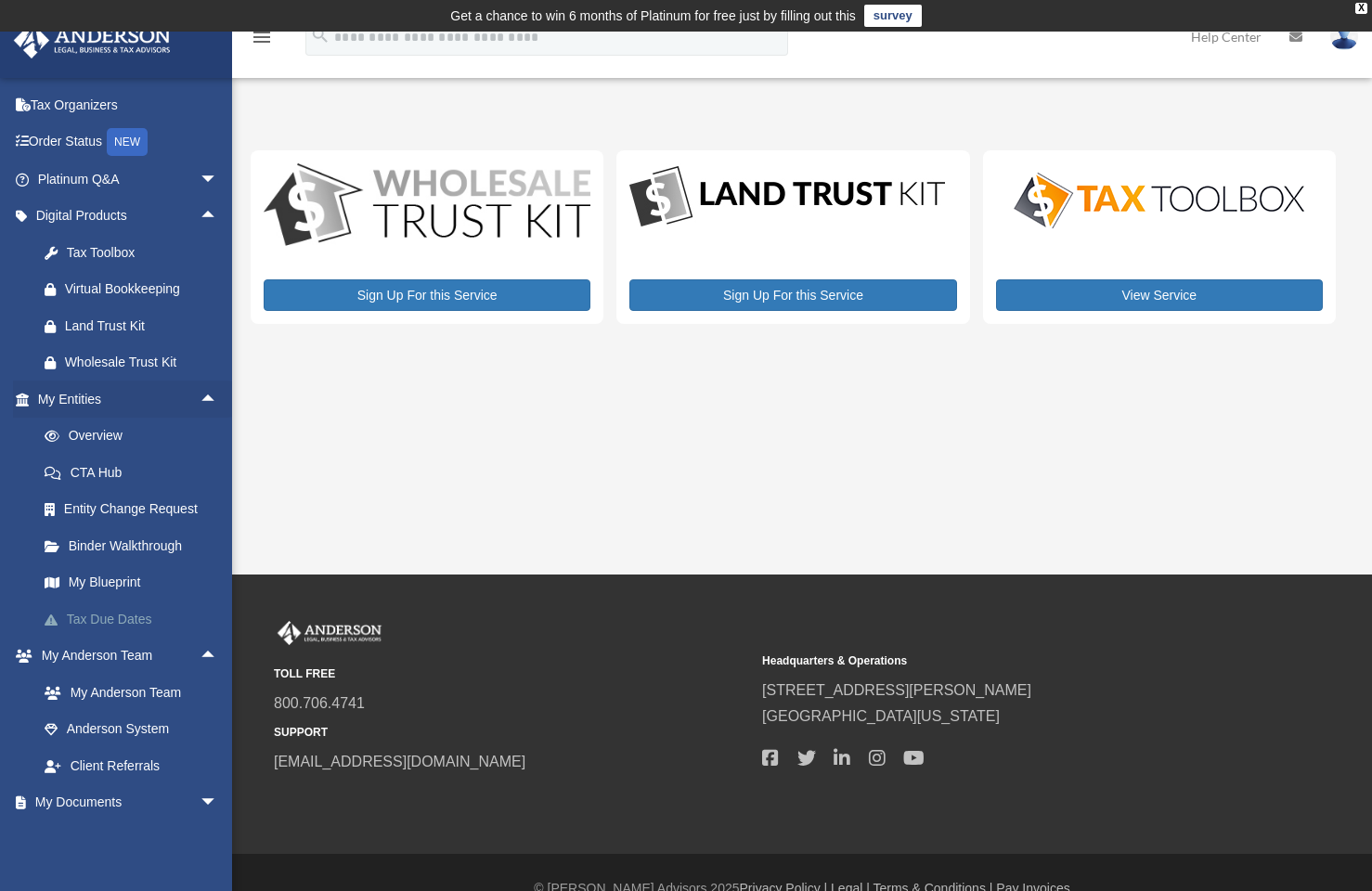
scroll to position [32, 0]
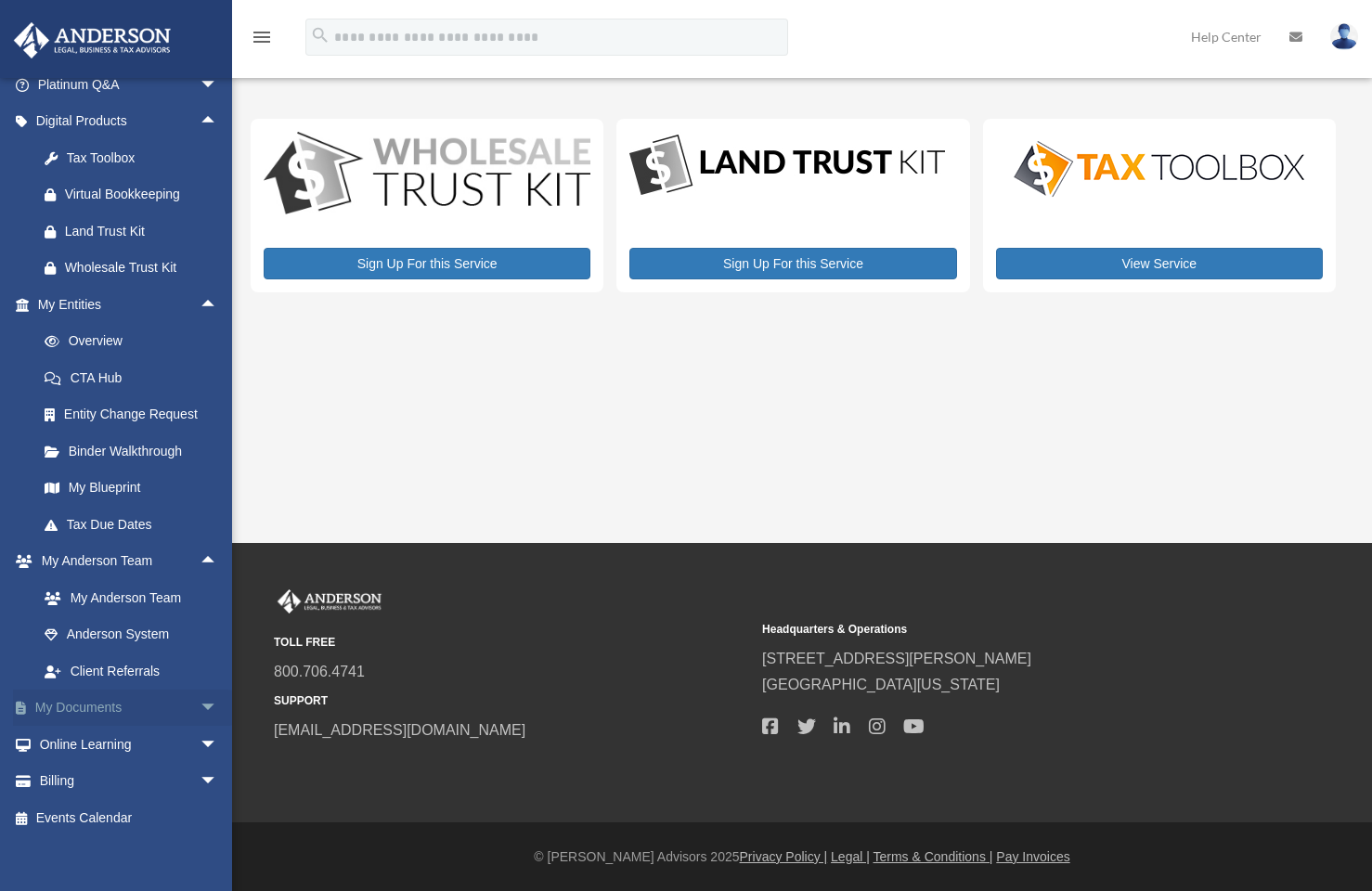
click at [200, 703] on span "arrow_drop_down" at bounding box center [218, 709] width 37 height 38
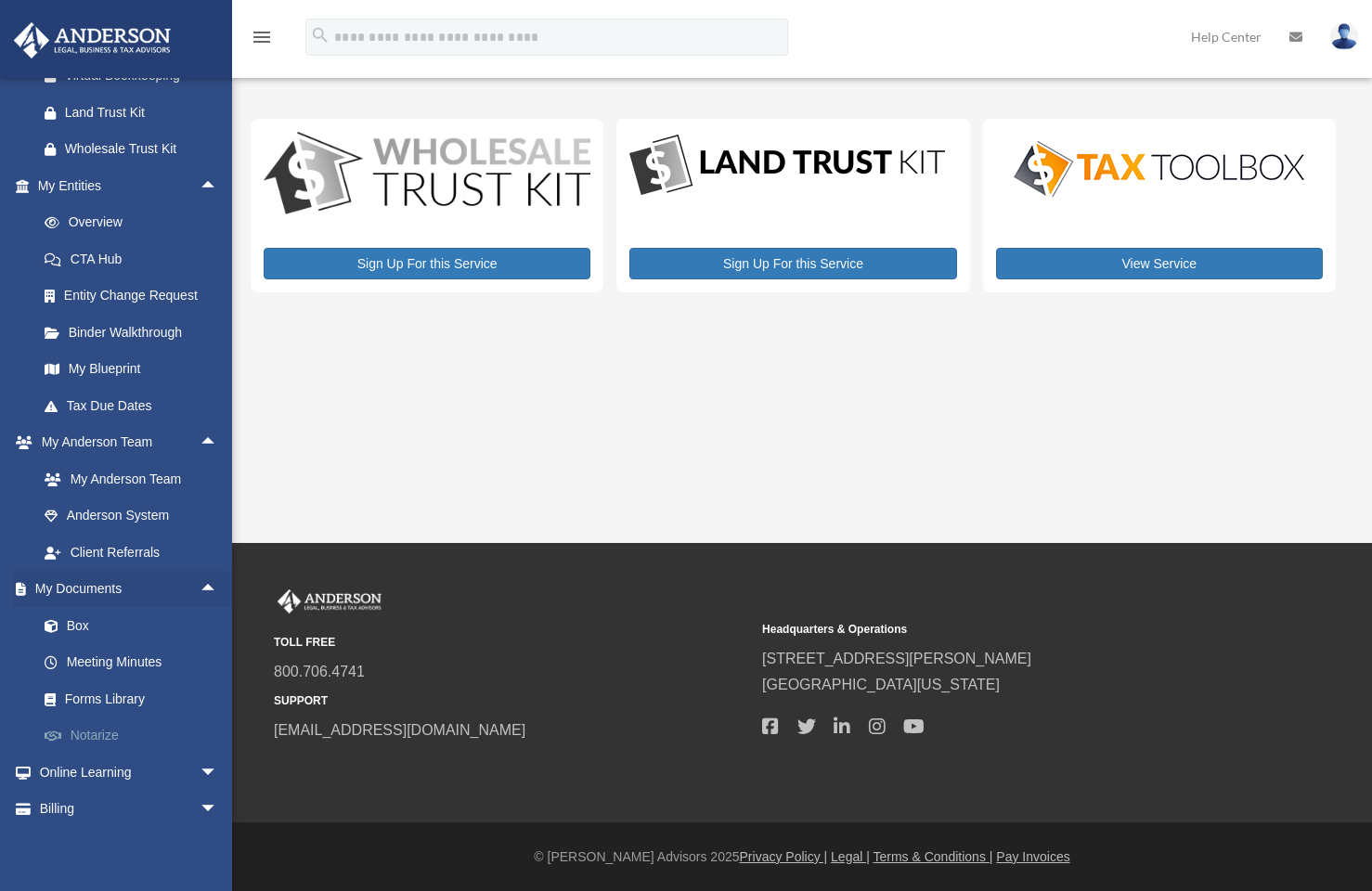
scroll to position [308, 0]
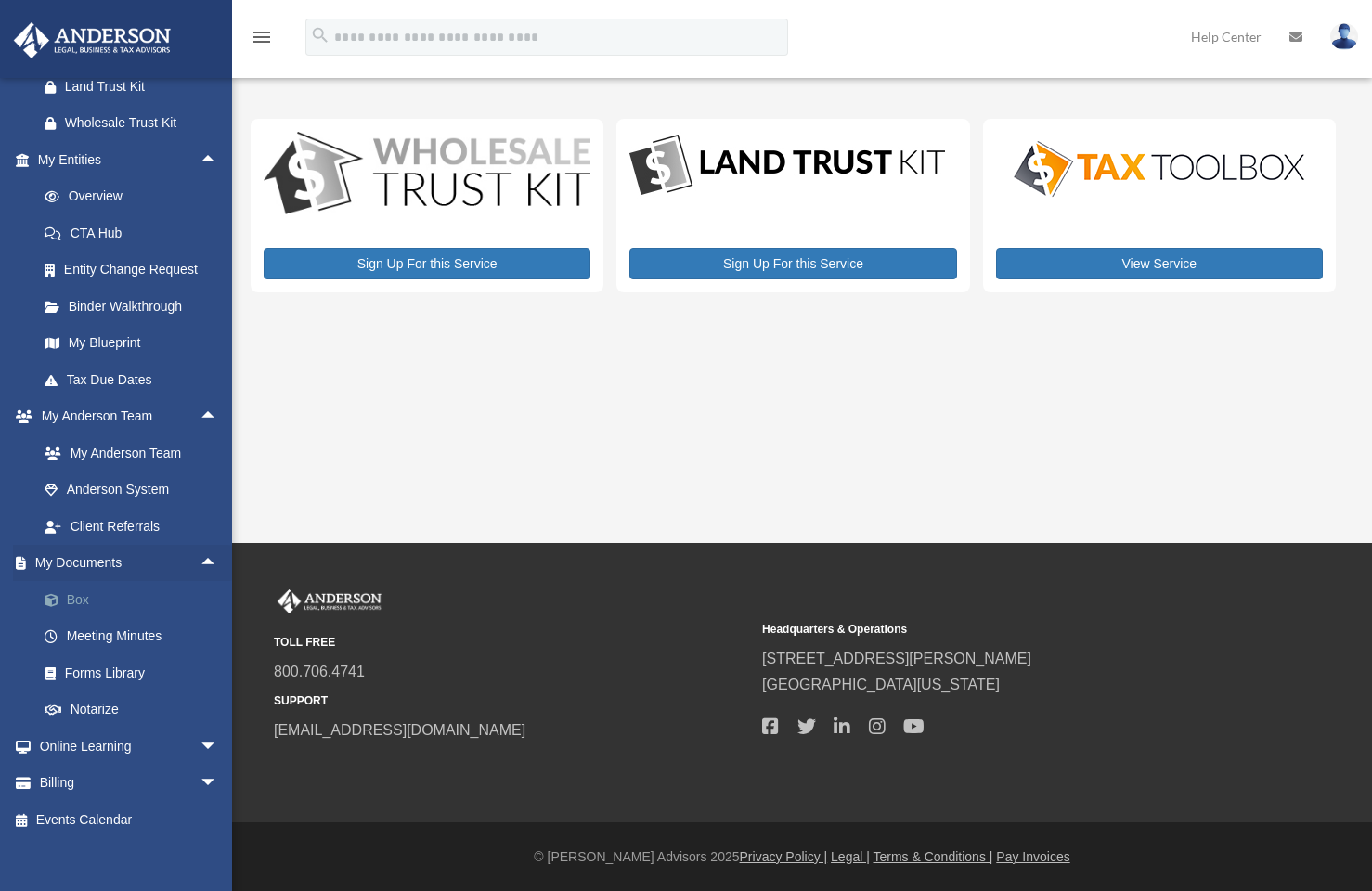
click at [91, 587] on link "Box" at bounding box center [136, 599] width 220 height 37
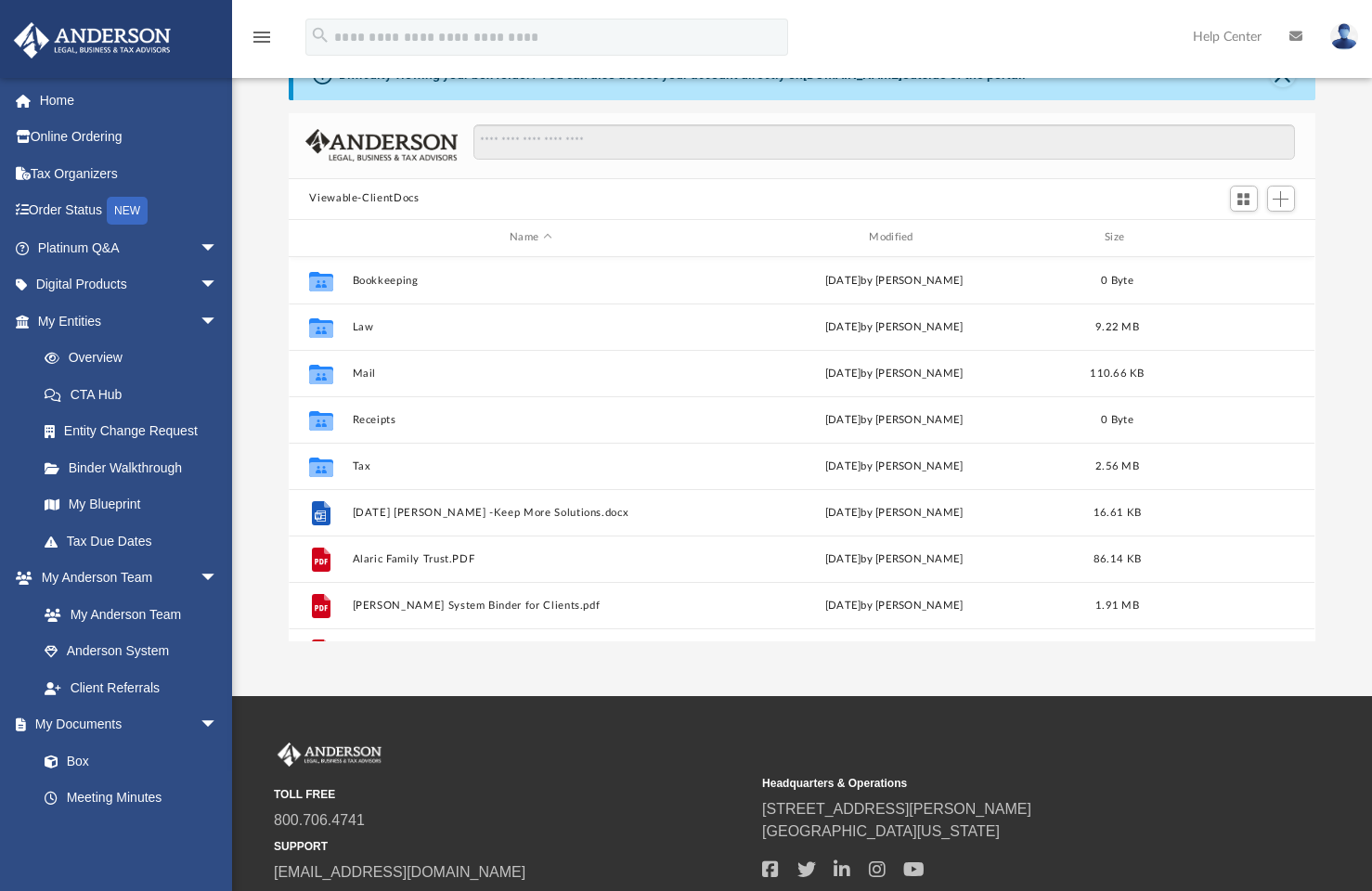
scroll to position [74, 0]
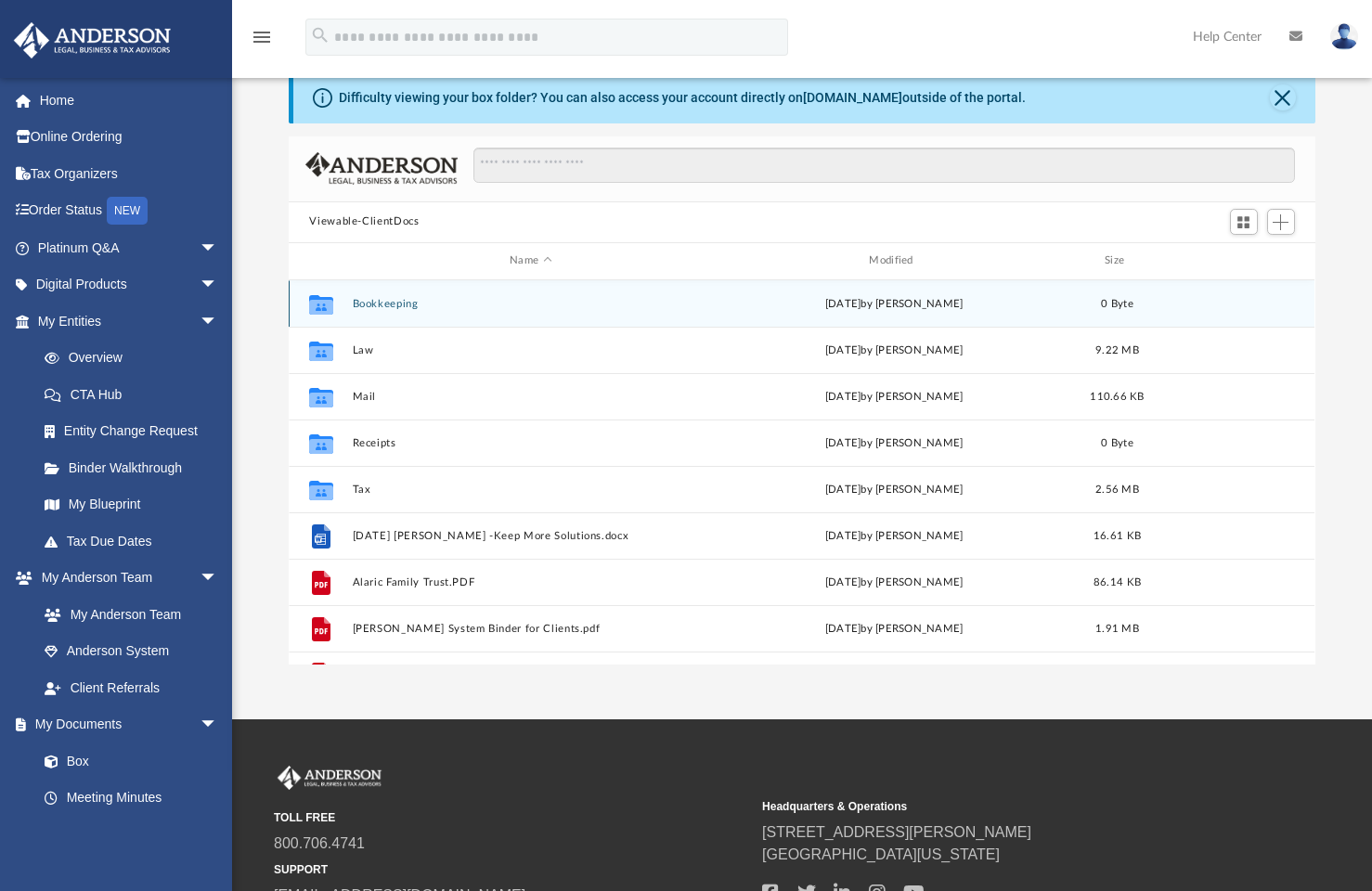
click at [400, 306] on button "Bookkeeping" at bounding box center [530, 304] width 355 height 12
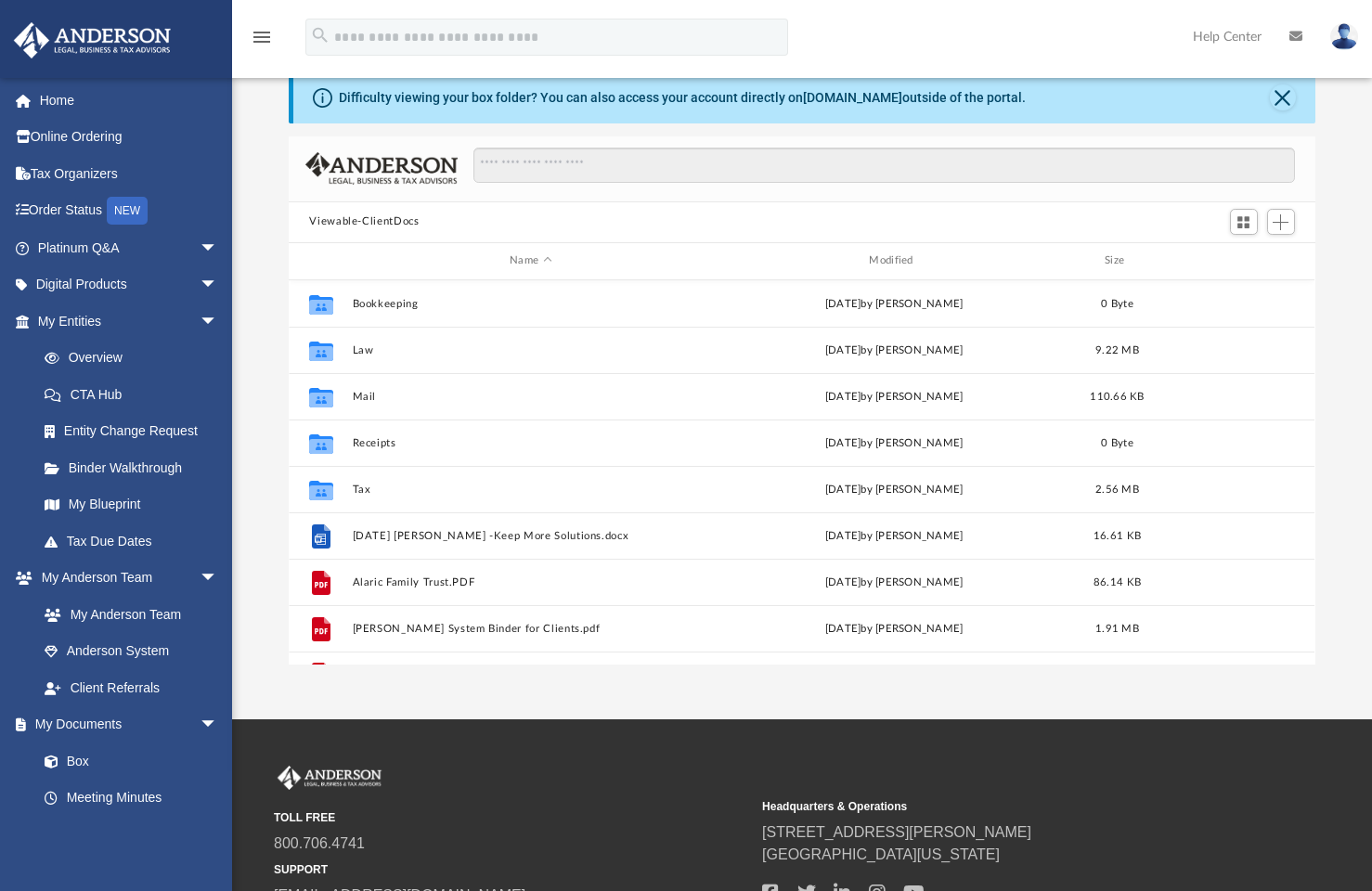
scroll to position [409, 1012]
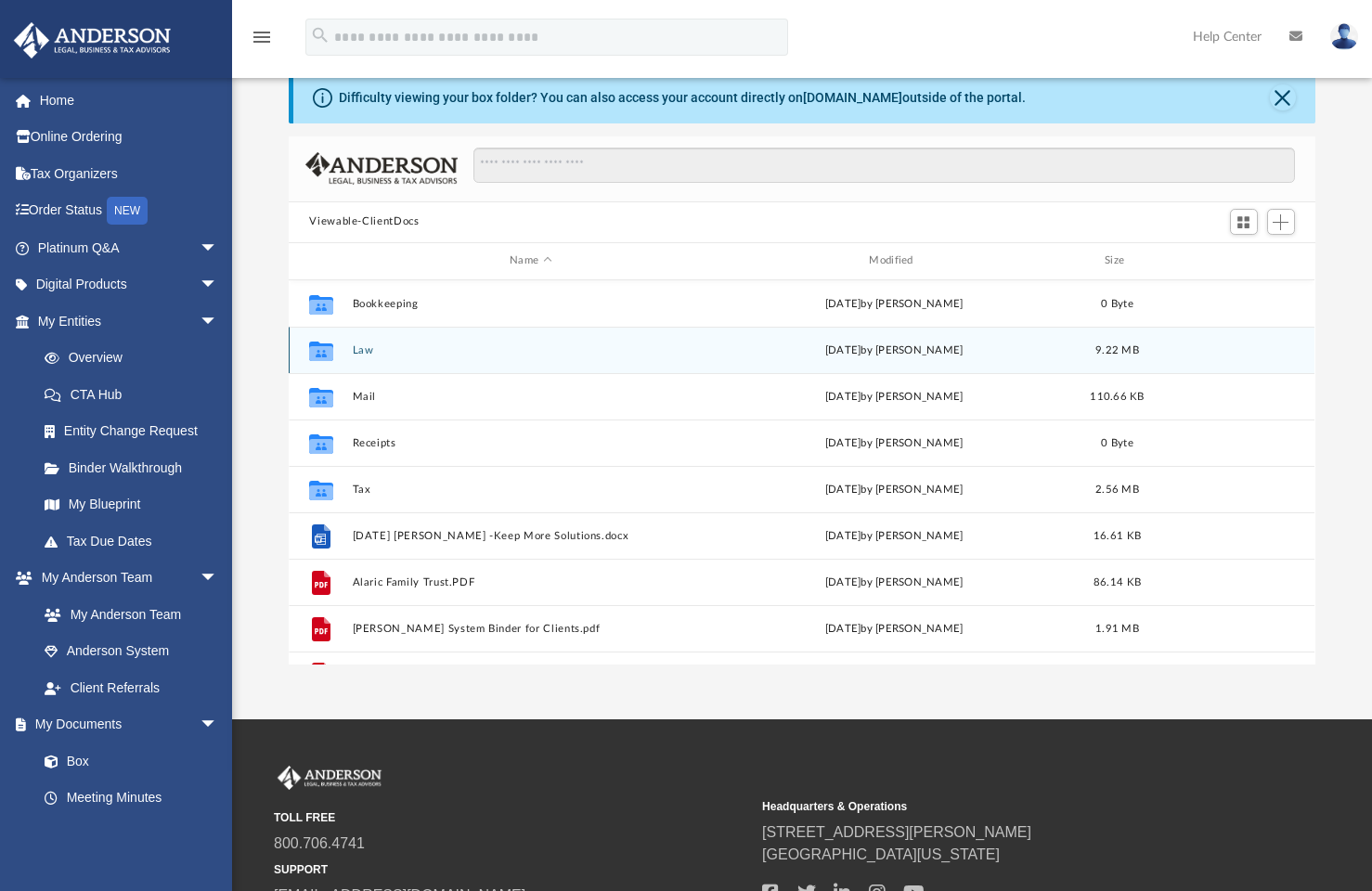
click at [356, 350] on button "Law" at bounding box center [530, 350] width 355 height 12
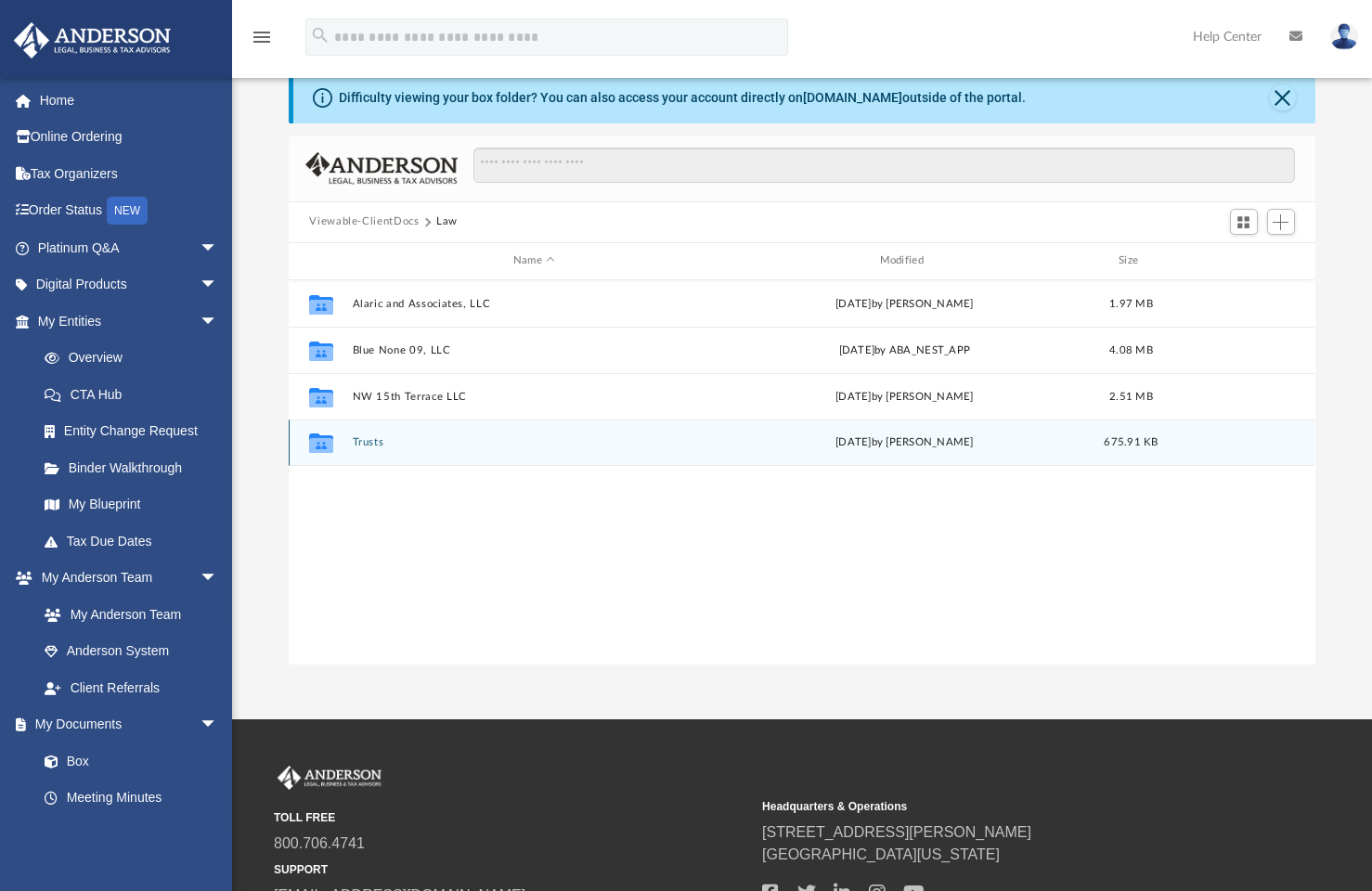
click at [365, 440] on button "Trusts" at bounding box center [534, 442] width 363 height 12
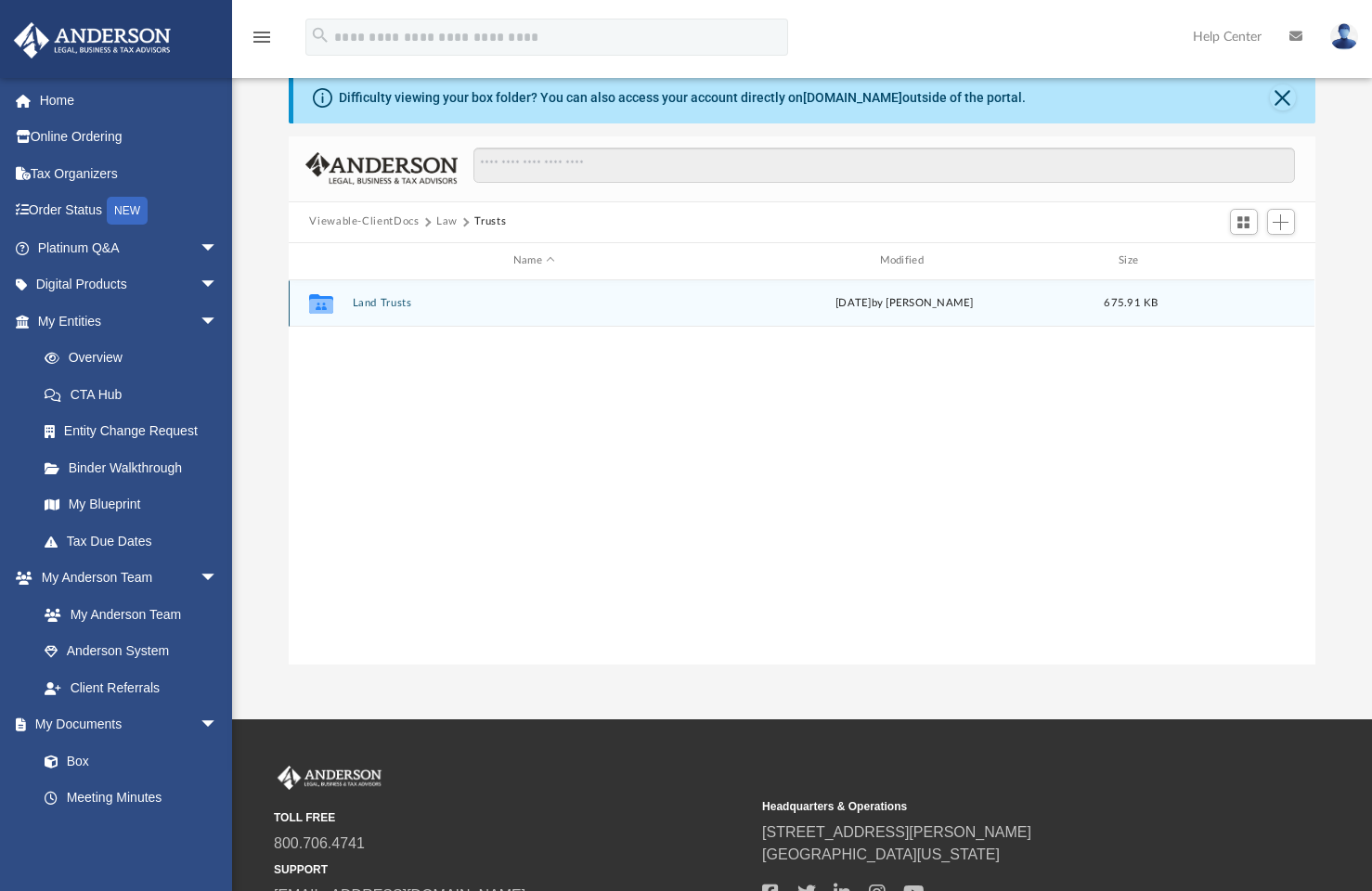
click at [386, 303] on button "Land Trusts" at bounding box center [534, 303] width 363 height 12
click at [456, 302] on button "Land Trust - NW 15th Terrace Trust" at bounding box center [534, 303] width 363 height 12
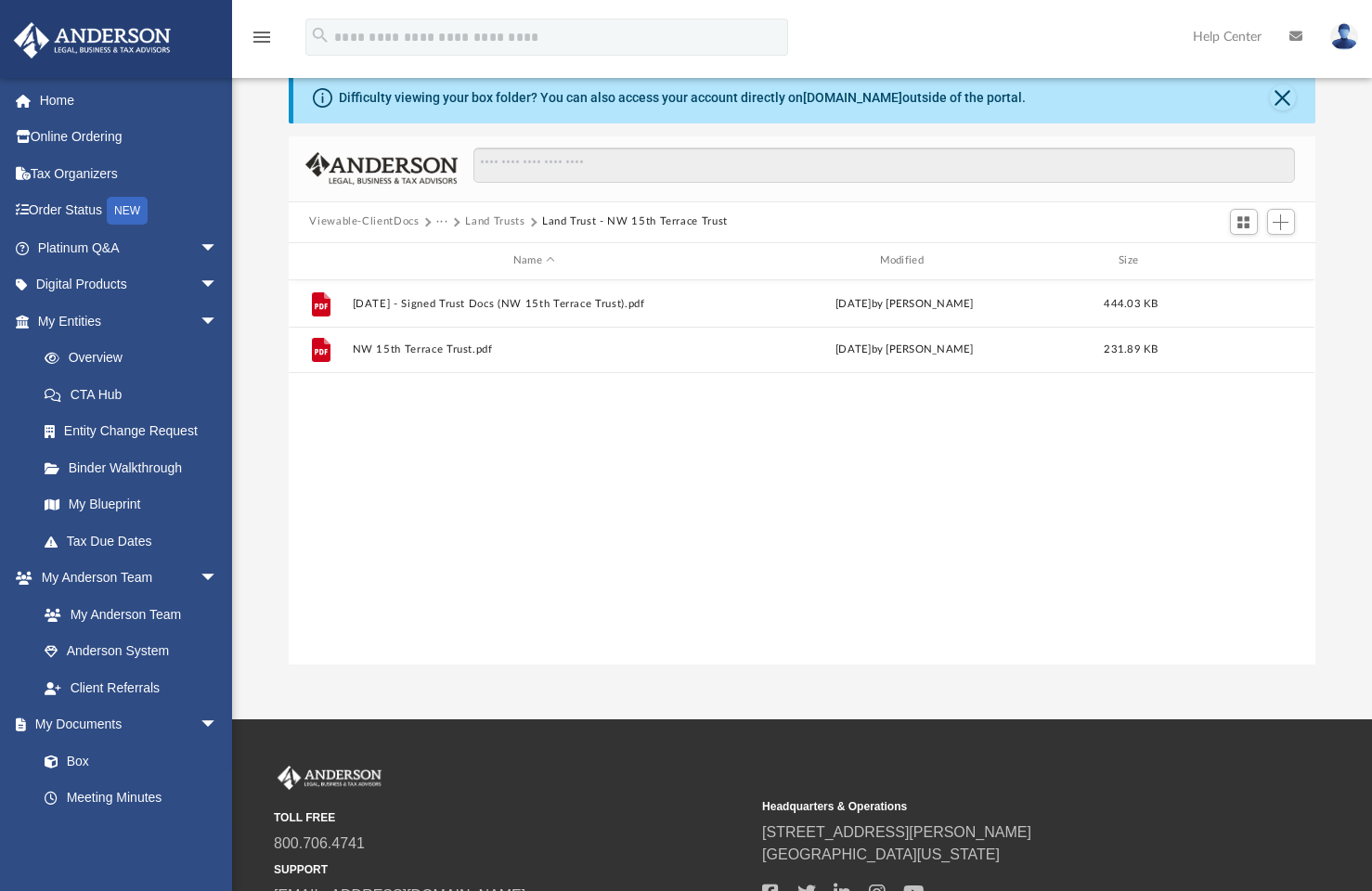
click at [384, 219] on button "Viewable-ClientDocs" at bounding box center [364, 221] width 110 height 16
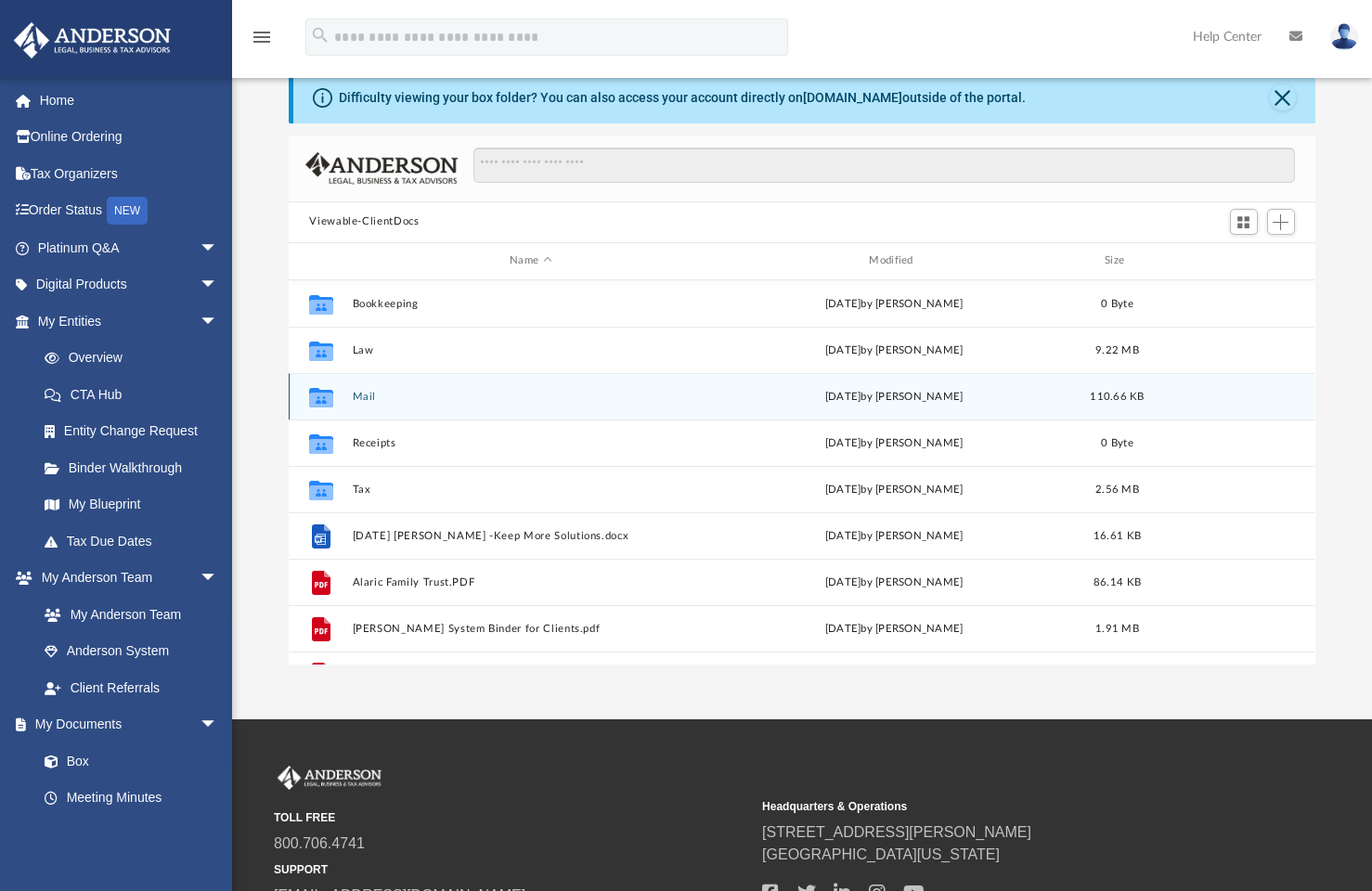
click at [364, 396] on button "Mail" at bounding box center [530, 396] width 355 height 12
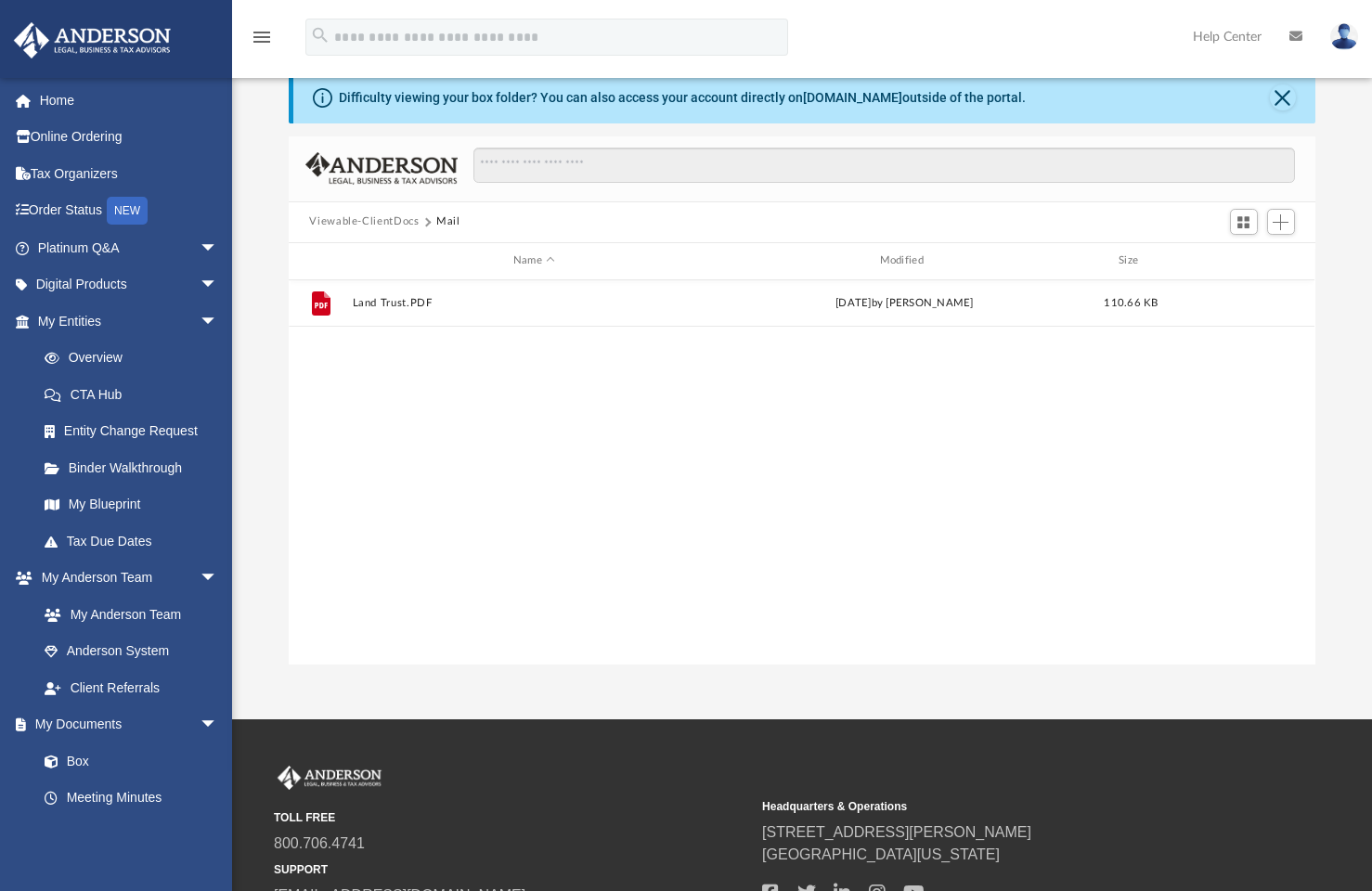
click at [387, 225] on button "Viewable-ClientDocs" at bounding box center [364, 221] width 110 height 16
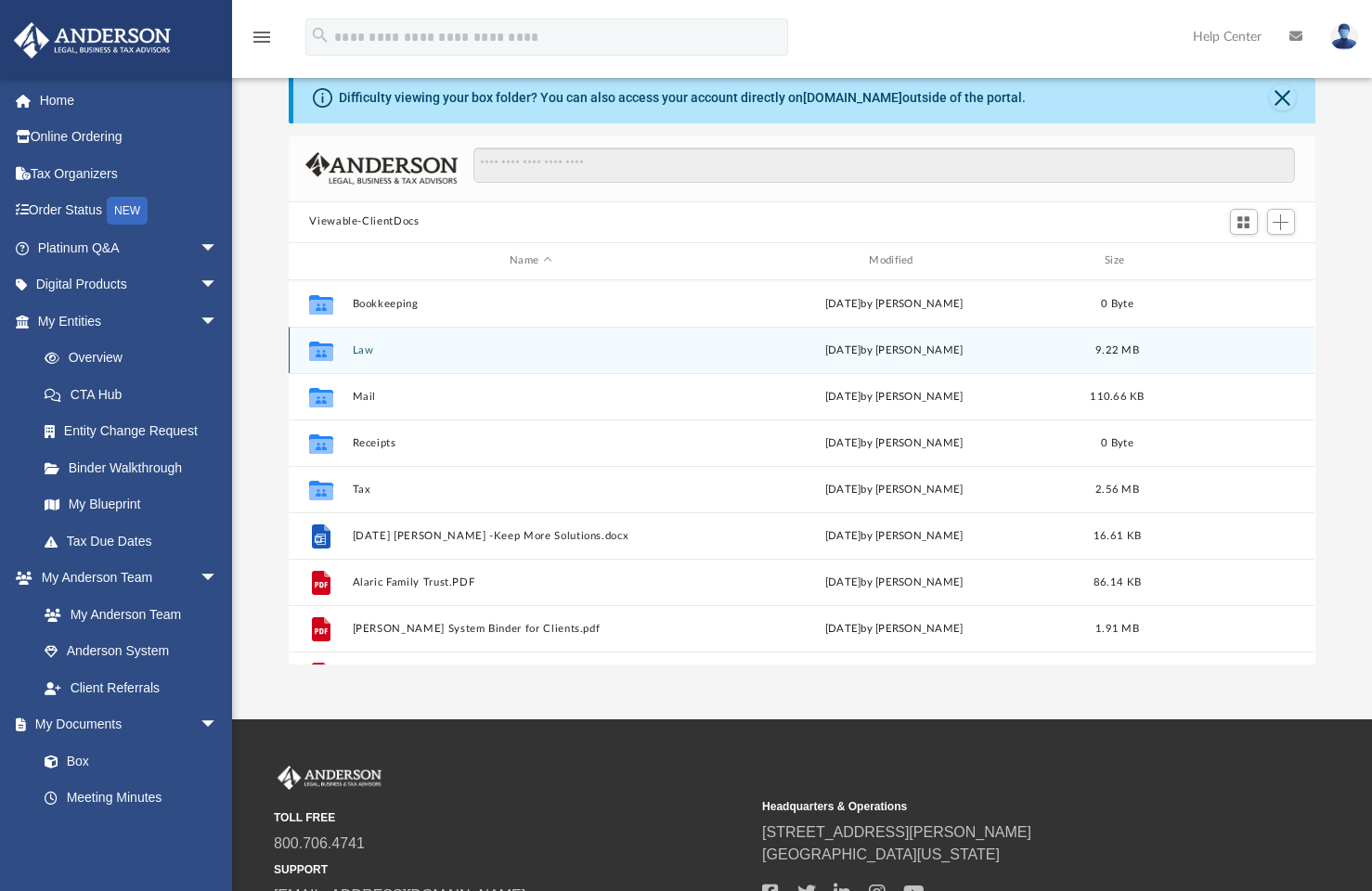
click at [360, 349] on button "Law" at bounding box center [530, 350] width 355 height 12
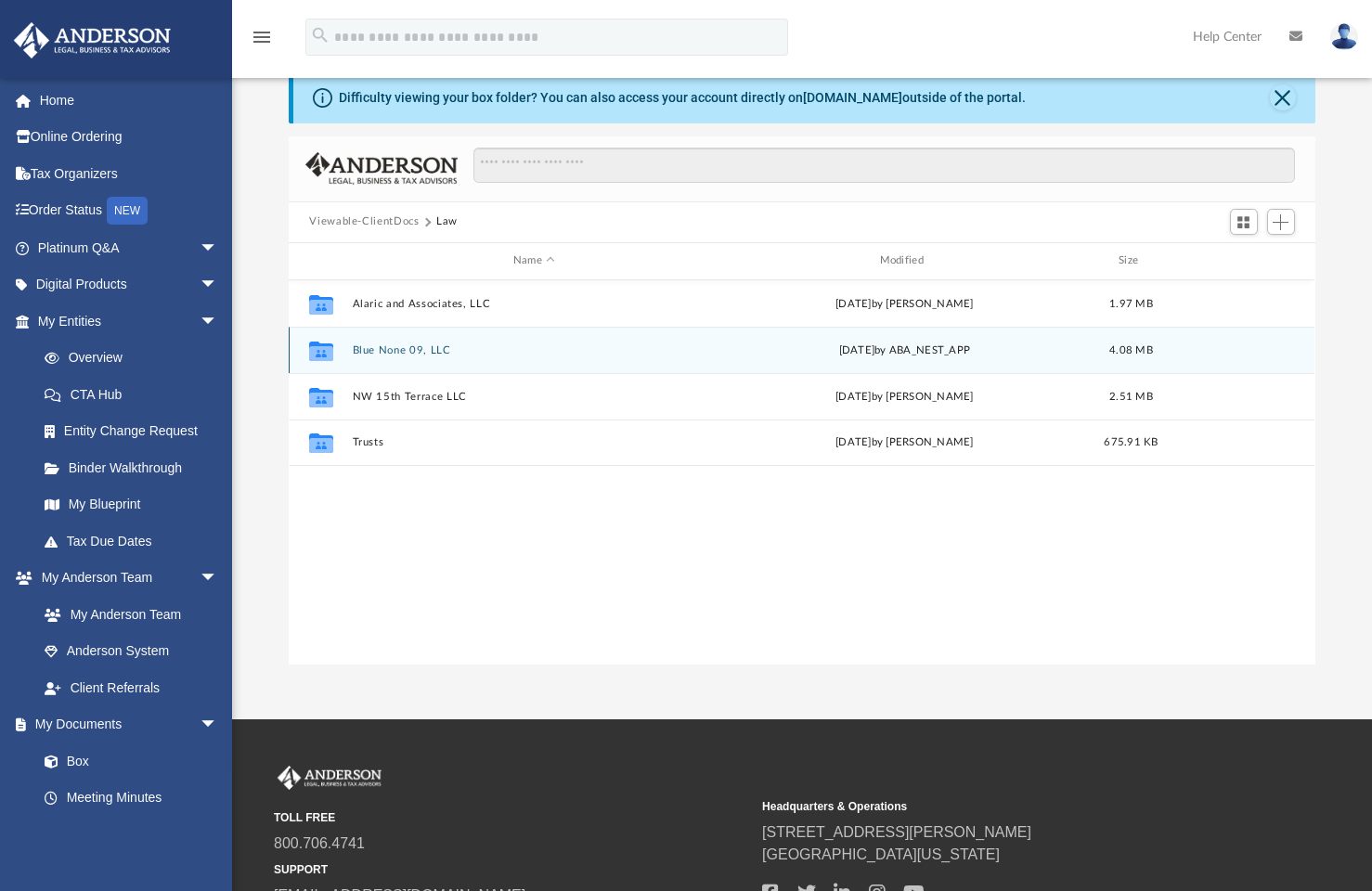
click at [378, 354] on button "Blue None 09, LLC" at bounding box center [534, 350] width 363 height 12
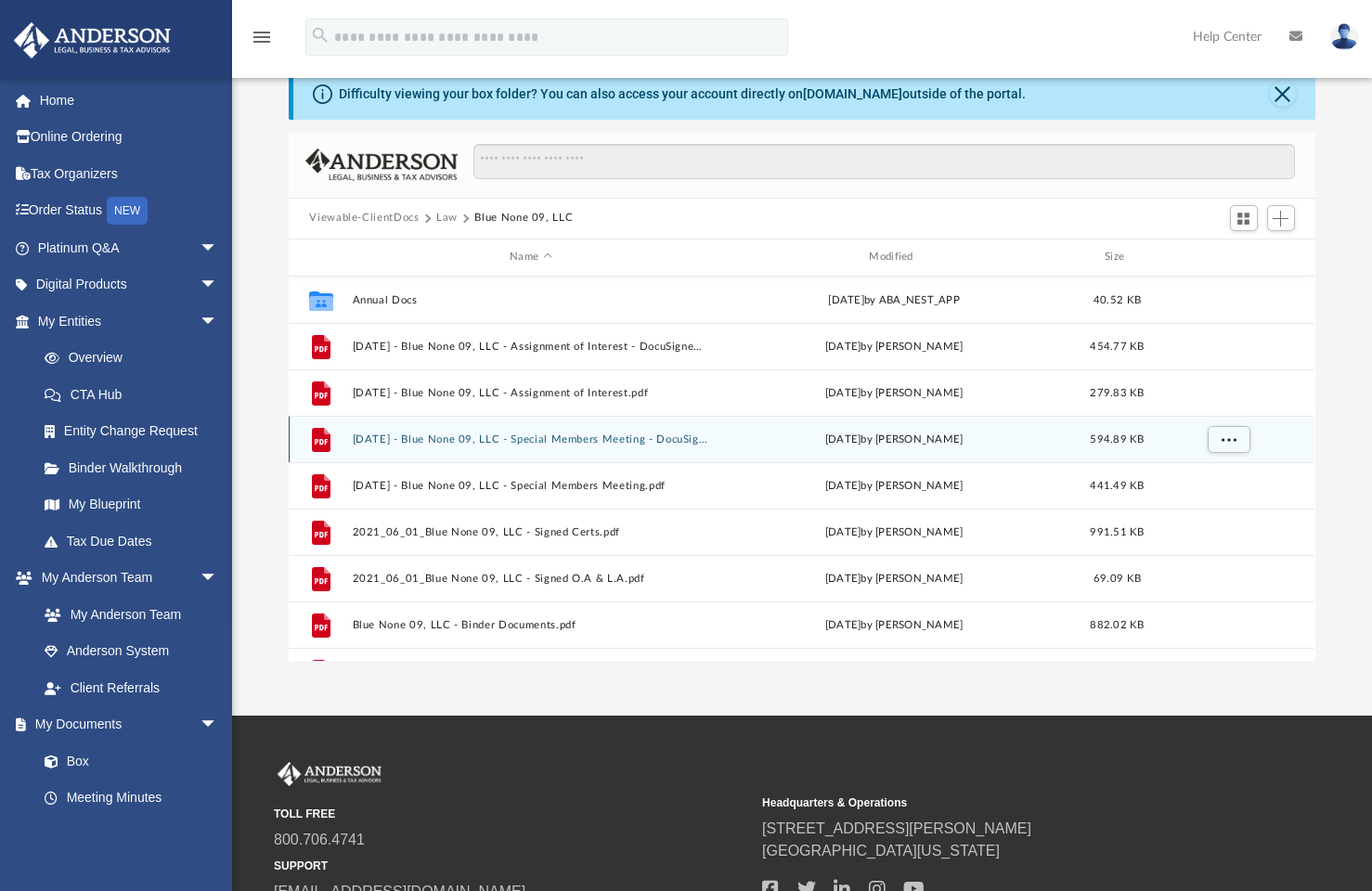
scroll to position [0, 0]
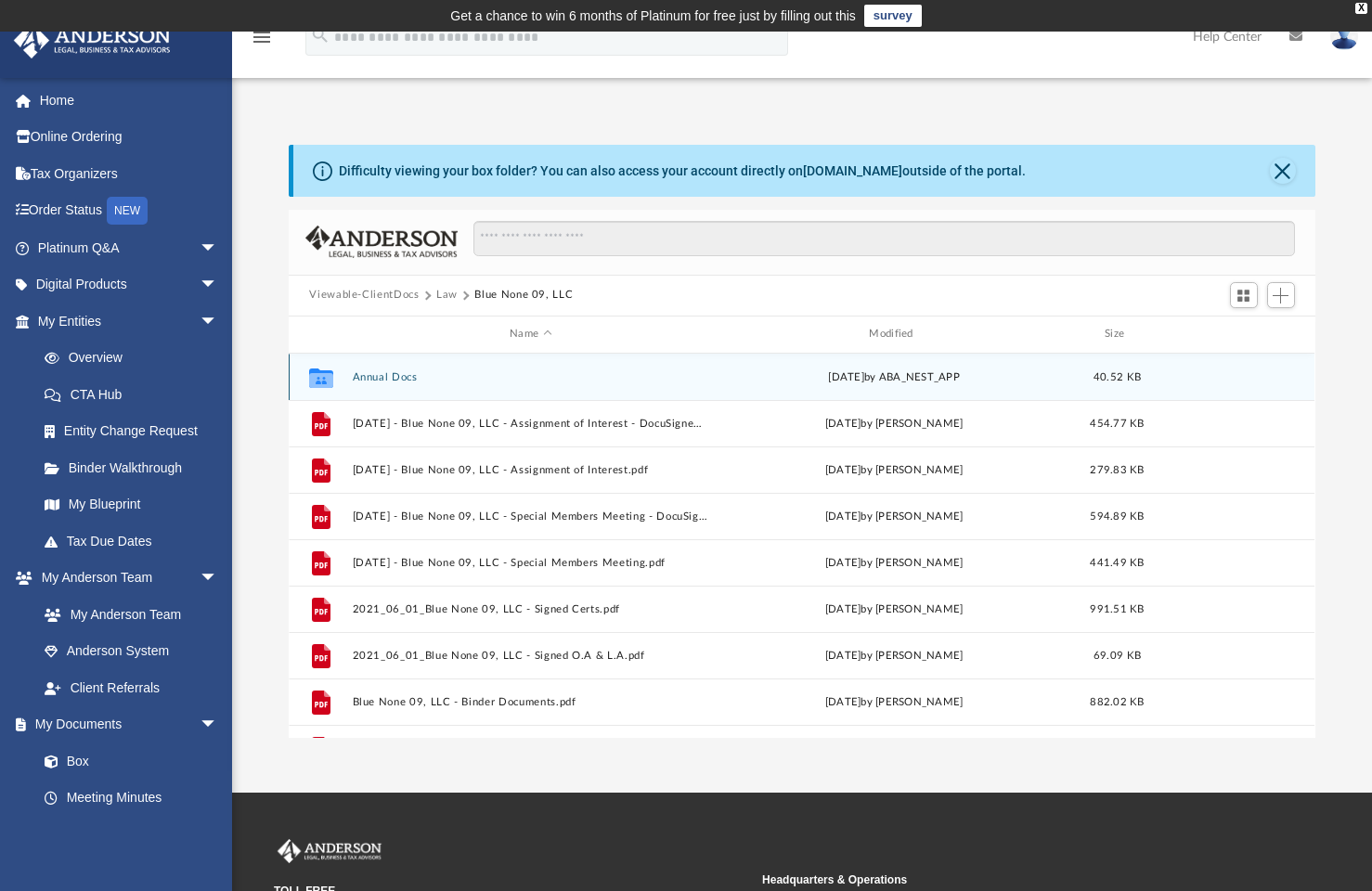
click at [397, 377] on button "Annual Docs" at bounding box center [530, 377] width 355 height 12
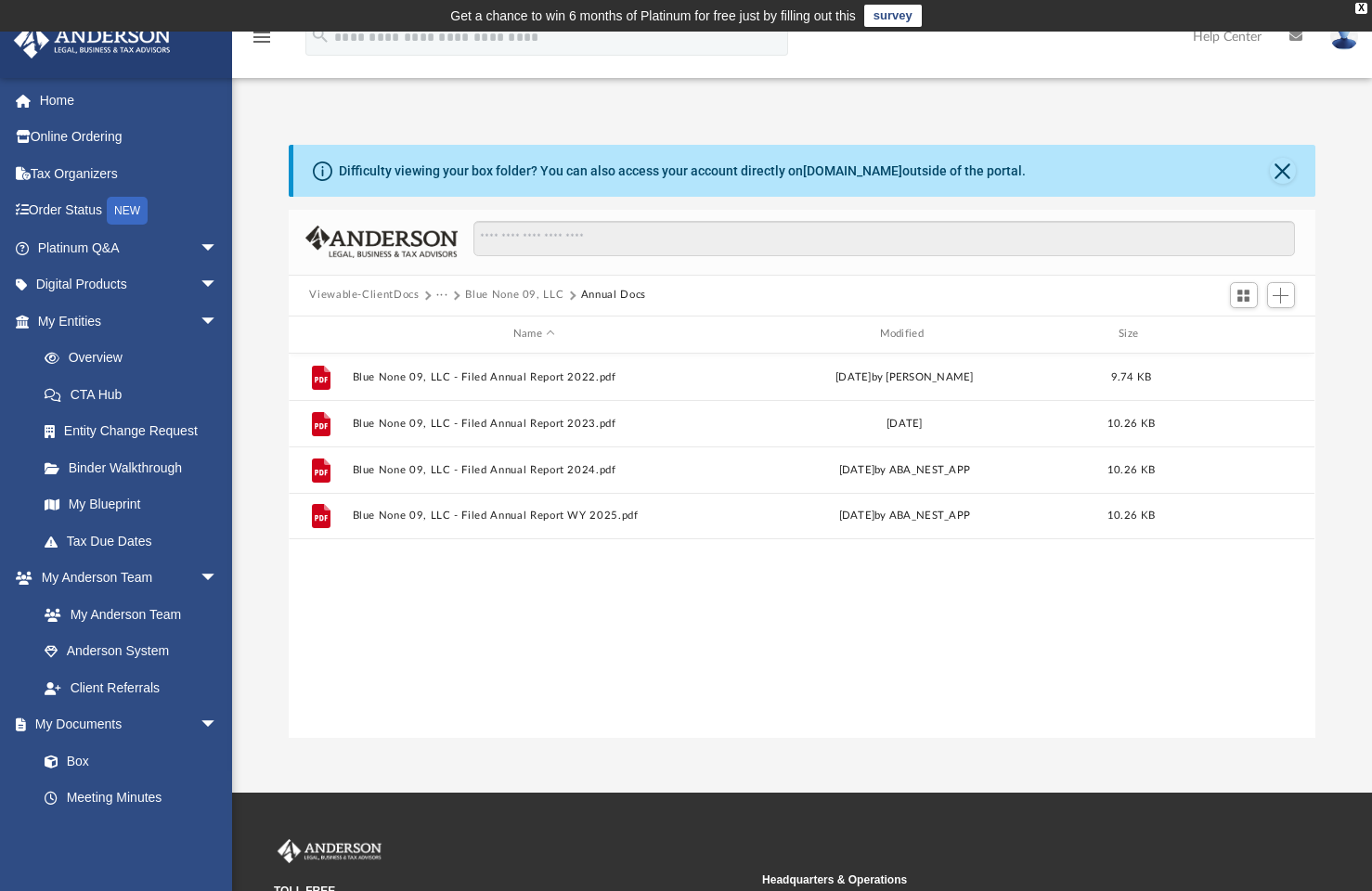
click at [375, 290] on button "Viewable-ClientDocs" at bounding box center [364, 294] width 110 height 16
